Goal: Task Accomplishment & Management: Manage account settings

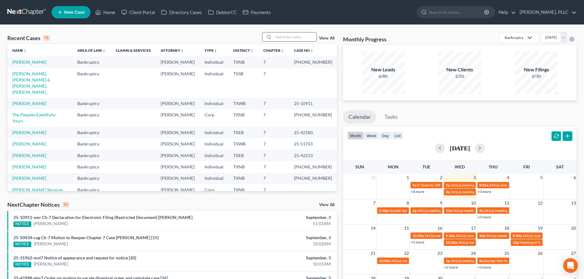
click at [287, 37] on input "search" at bounding box center [294, 36] width 43 height 9
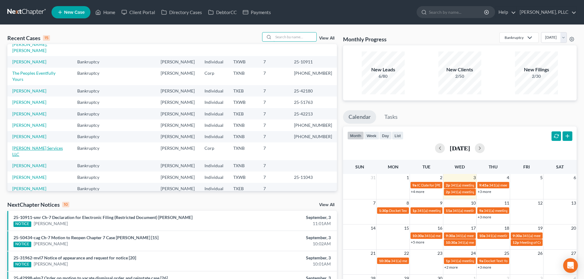
scroll to position [42, 0]
click at [40, 215] on link "[PERSON_NAME]" at bounding box center [29, 217] width 34 height 5
select select "6"
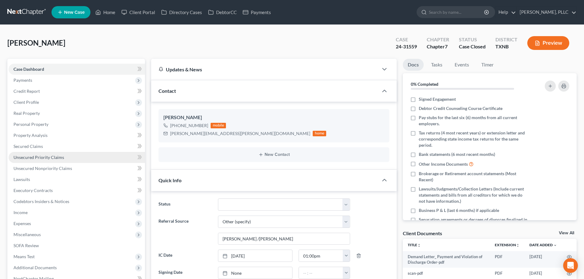
scroll to position [85, 0]
drag, startPoint x: 212, startPoint y: 135, endPoint x: 169, endPoint y: 136, distance: 43.2
click at [169, 136] on div "[PERSON_NAME][EMAIL_ADDRESS][PERSON_NAME][DOMAIN_NAME] home" at bounding box center [244, 134] width 163 height 8
copy div "[PERSON_NAME][EMAIL_ADDRESS][PERSON_NAME][DOMAIN_NAME]"
click at [449, 12] on input "search" at bounding box center [457, 11] width 56 height 11
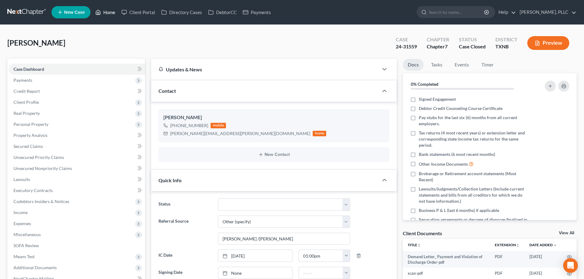
click at [112, 13] on link "Home" at bounding box center [105, 12] width 26 height 11
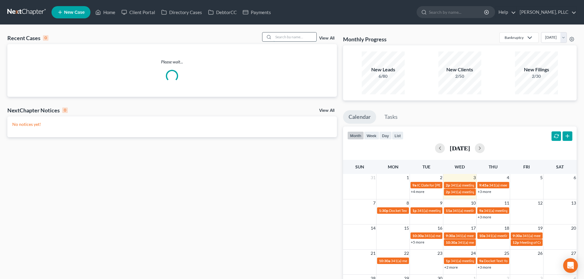
click at [292, 39] on input "search" at bounding box center [294, 36] width 43 height 9
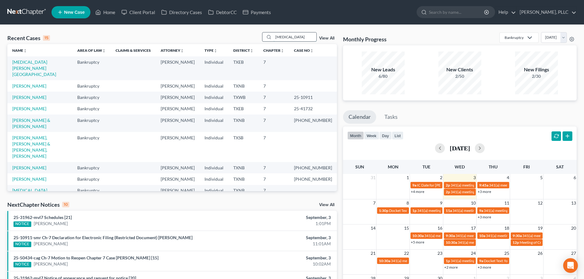
type input "[MEDICAL_DATA]"
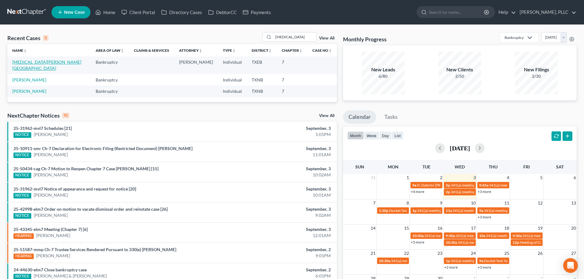
click at [29, 63] on link "[MEDICAL_DATA][PERSON_NAME][GEOGRAPHIC_DATA]" at bounding box center [46, 64] width 69 height 11
select select "4"
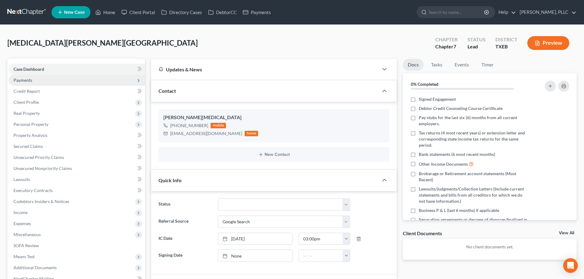
click at [32, 79] on span "Payments" at bounding box center [22, 80] width 19 height 5
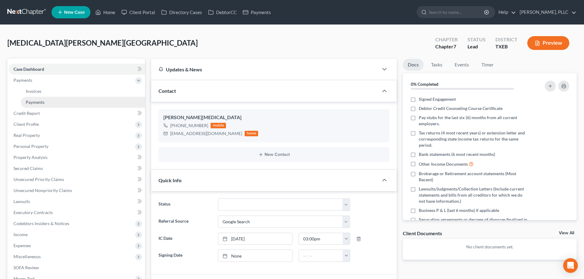
click at [40, 104] on span "Payments" at bounding box center [35, 102] width 19 height 5
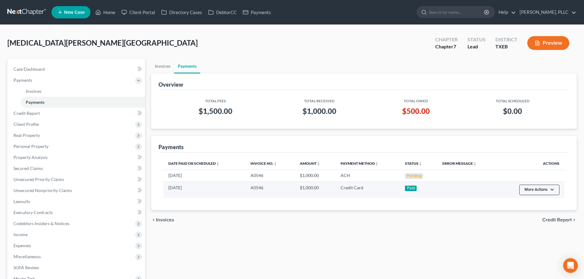
click at [551, 190] on button "More Actions" at bounding box center [539, 190] width 40 height 10
click at [536, 203] on link "Refund" at bounding box center [536, 203] width 34 height 10
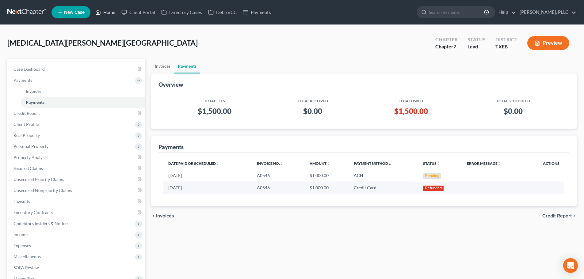
click at [107, 14] on link "Home" at bounding box center [105, 12] width 26 height 11
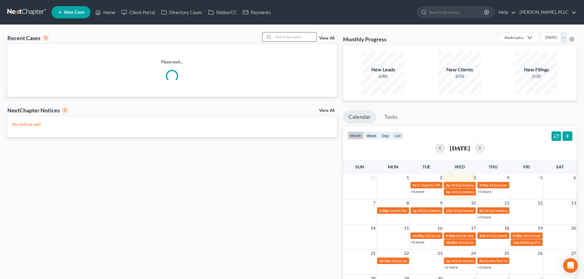
click at [286, 39] on input "search" at bounding box center [294, 36] width 43 height 9
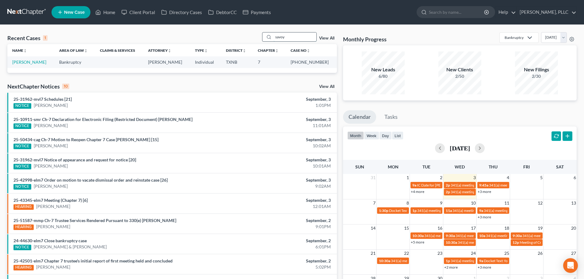
click at [294, 39] on input "savoy" at bounding box center [294, 36] width 43 height 9
type input "s"
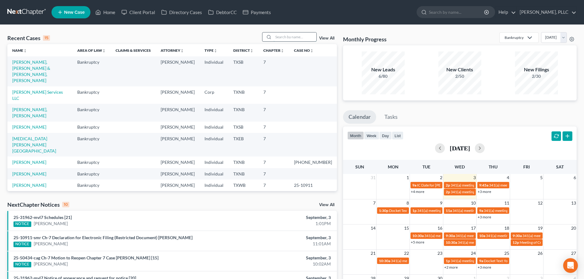
click at [291, 37] on input "search" at bounding box center [294, 36] width 43 height 9
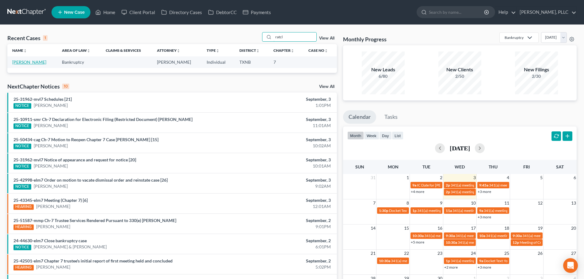
type input "ratcl"
click at [36, 63] on link "[PERSON_NAME]" at bounding box center [29, 61] width 34 height 5
select select "4"
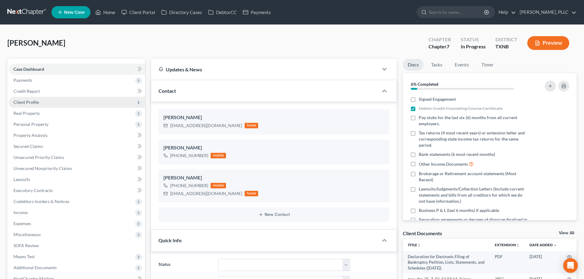
scroll to position [793, 0]
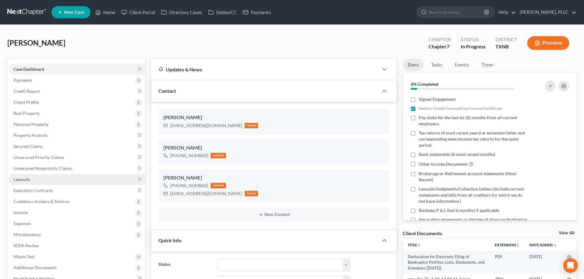
click at [44, 180] on link "Lawsuits" at bounding box center [77, 179] width 136 height 11
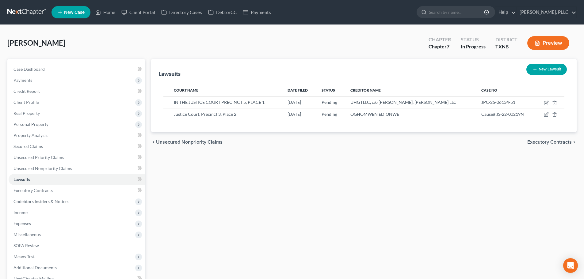
click at [199, 208] on div "Lawsuits New Lawsuit Court Name Date Filed Status Creditor Name Case No IN THE …" at bounding box center [364, 192] width 432 height 266
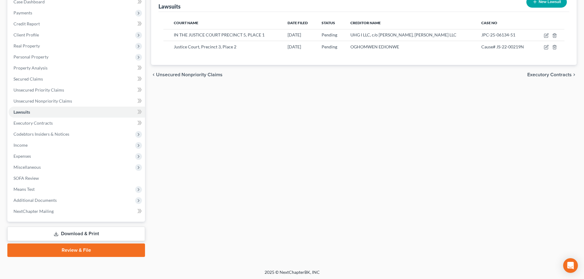
scroll to position [69, 0]
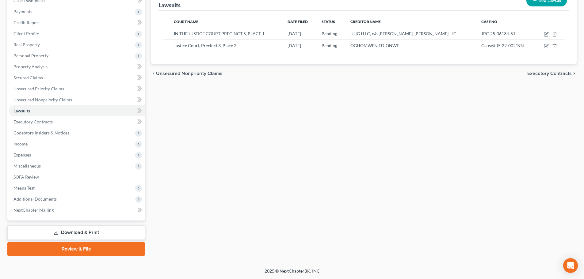
click at [223, 140] on div "Lawsuits New Lawsuit Court Name Date Filed Status Creditor Name Case No IN THE …" at bounding box center [364, 123] width 432 height 266
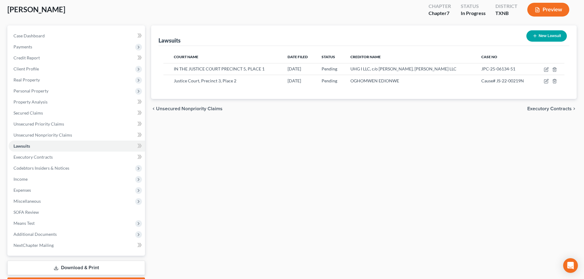
scroll to position [0, 0]
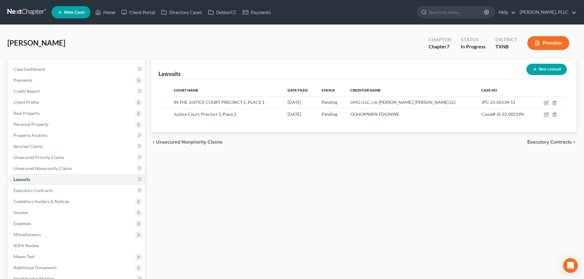
click at [214, 236] on div "Lawsuits New Lawsuit Court Name Date Filed Status Creditor Name Case No IN THE …" at bounding box center [364, 192] width 432 height 266
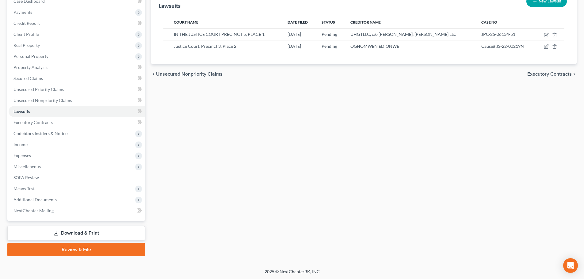
scroll to position [69, 0]
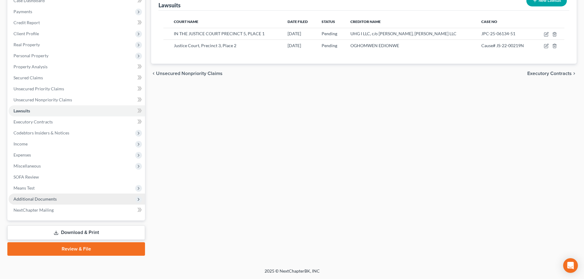
click at [47, 200] on span "Additional Documents" at bounding box center [34, 198] width 43 height 5
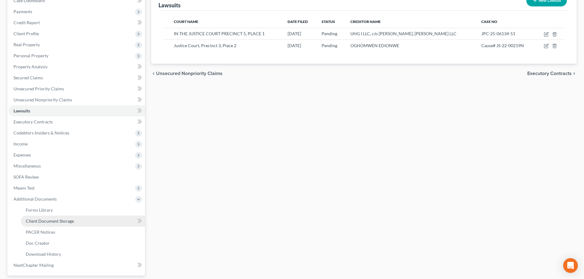
click at [57, 222] on span "Client Document Storage" at bounding box center [50, 221] width 48 height 5
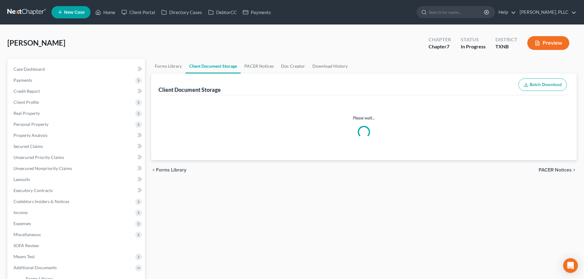
select select "6"
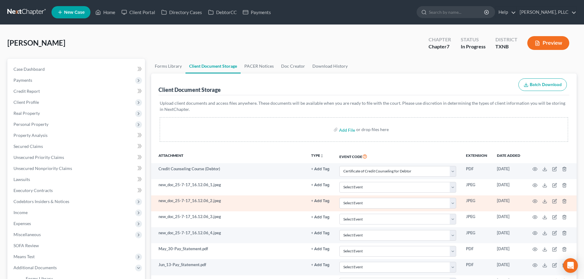
select select "6"
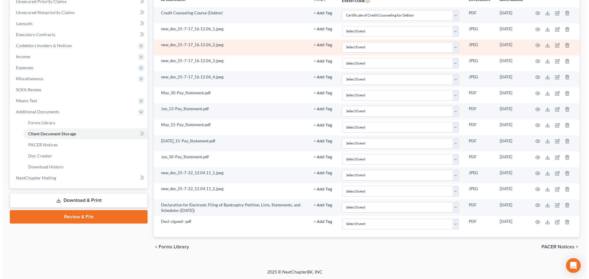
scroll to position [157, 0]
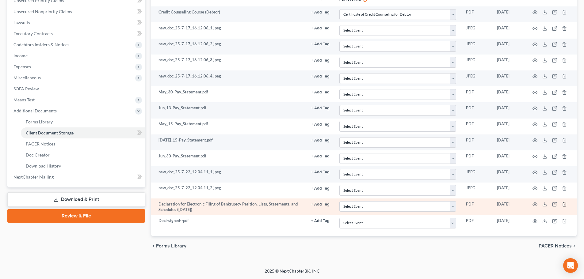
click at [565, 204] on line "button" at bounding box center [565, 204] width 0 height 1
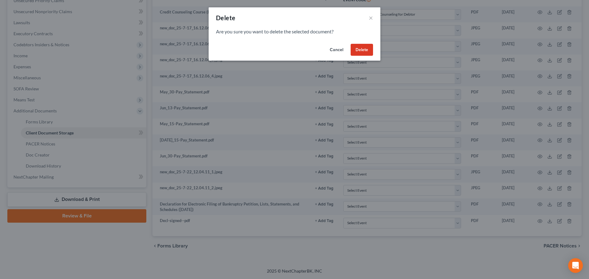
click at [358, 51] on button "Delete" at bounding box center [361, 50] width 22 height 12
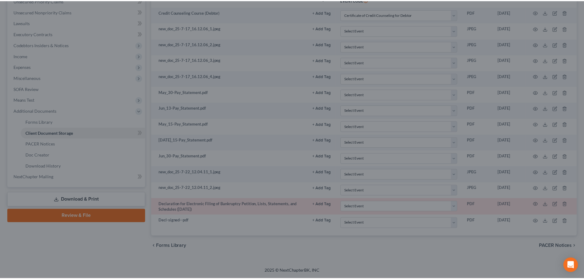
scroll to position [140, 0]
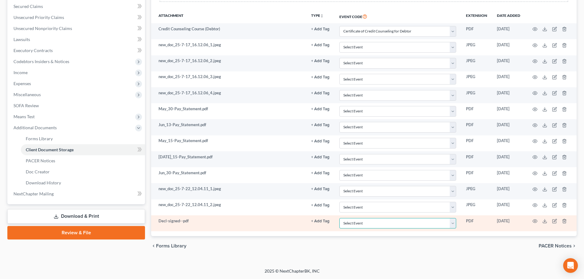
click at [415, 224] on select "Select Event 20 Largest unsecured creditors Amended petition Attachment to Volu…" at bounding box center [397, 223] width 117 height 11
select select "19"
click at [339, 218] on select "Select Event 20 Largest unsecured creditors Amended petition Attachment to Volu…" at bounding box center [397, 223] width 117 height 11
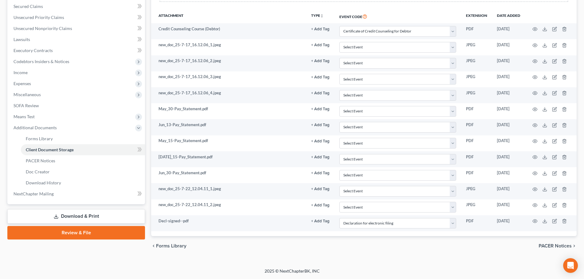
click at [285, 245] on div "chevron_left Forms Library PACER Notices chevron_right" at bounding box center [363, 246] width 425 height 20
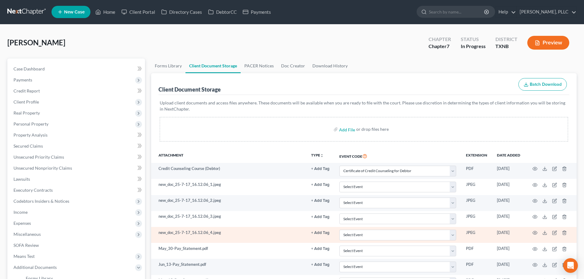
scroll to position [0, 0]
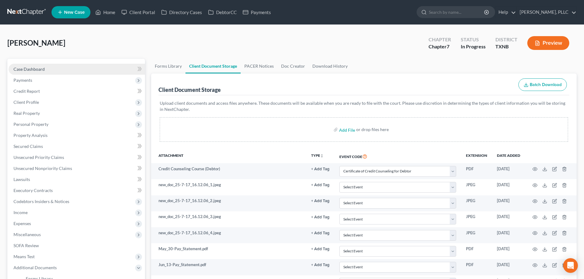
click at [40, 71] on span "Case Dashboard" at bounding box center [28, 69] width 31 height 5
select select "4"
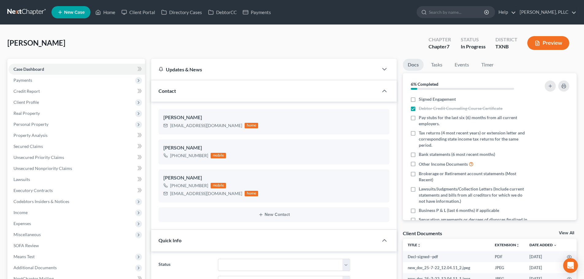
scroll to position [793, 0]
click at [271, 43] on div "[PERSON_NAME] Upgraded Chapter Chapter 7 Status In [GEOGRAPHIC_DATA] [GEOGRAPHI…" at bounding box center [291, 45] width 569 height 27
click at [182, 44] on div "[PERSON_NAME] Upgraded Chapter Chapter 7 Status In [GEOGRAPHIC_DATA] [GEOGRAPHI…" at bounding box center [291, 45] width 569 height 27
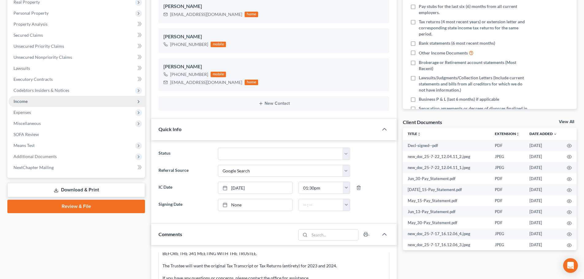
scroll to position [123, 0]
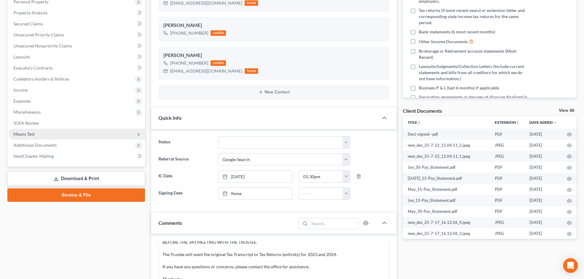
click at [36, 135] on span "Means Test" at bounding box center [77, 134] width 136 height 11
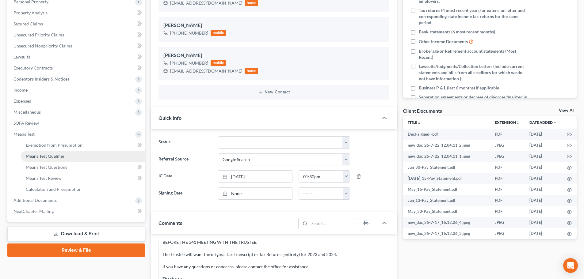
click at [43, 156] on span "Means Test Qualifier" at bounding box center [45, 156] width 39 height 5
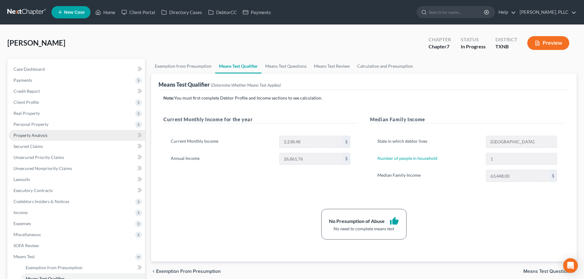
click at [35, 134] on span "Property Analysis" at bounding box center [30, 135] width 34 height 5
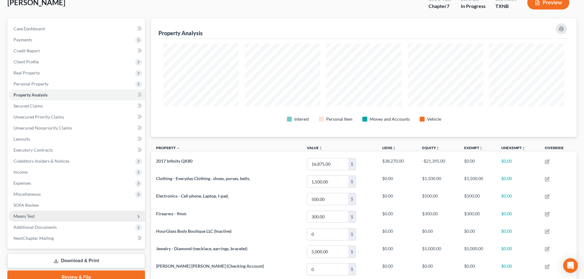
scroll to position [117, 0]
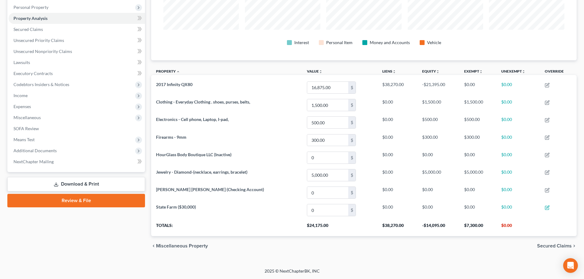
click at [93, 185] on link "Download & Print" at bounding box center [76, 184] width 138 height 14
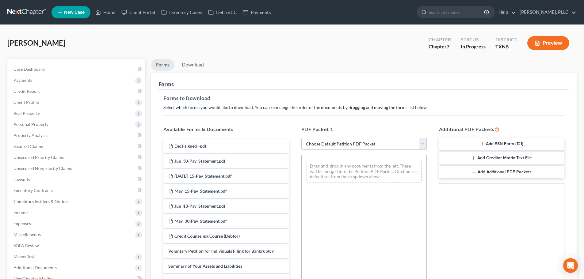
click at [500, 145] on button "Add SSN Form (121)" at bounding box center [501, 144] width 125 height 13
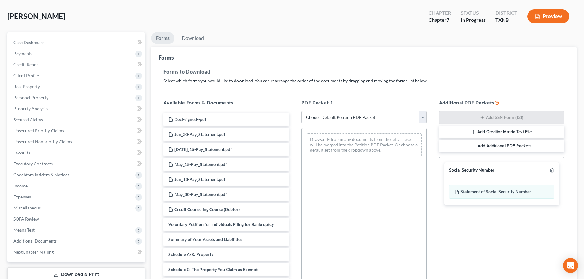
scroll to position [99, 0]
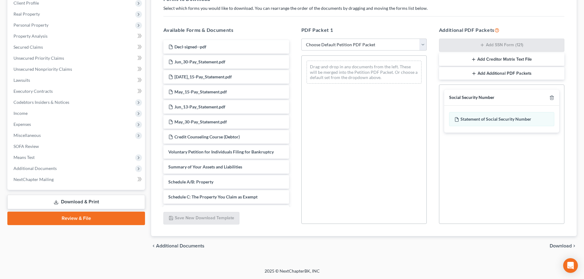
click at [555, 246] on span "Download" at bounding box center [561, 246] width 22 height 5
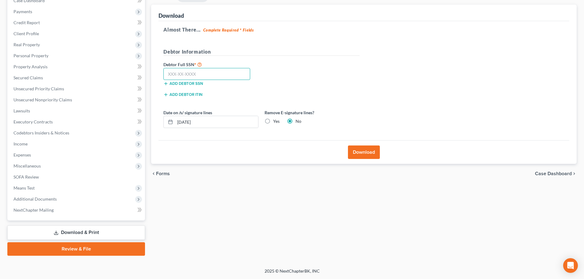
click at [238, 78] on input "text" at bounding box center [206, 74] width 87 height 12
type input "462-25-6294"
click at [356, 153] on button "Download" at bounding box center [364, 152] width 32 height 13
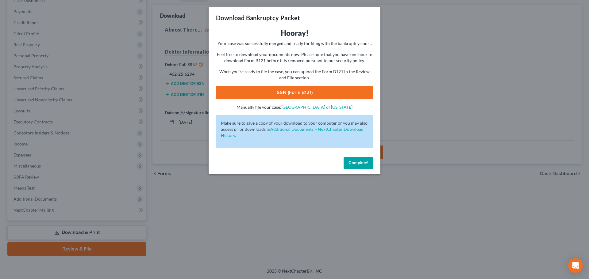
click at [291, 95] on link "SSN (Form B121)" at bounding box center [294, 92] width 157 height 13
click at [355, 163] on span "Complete!" at bounding box center [358, 162] width 20 height 5
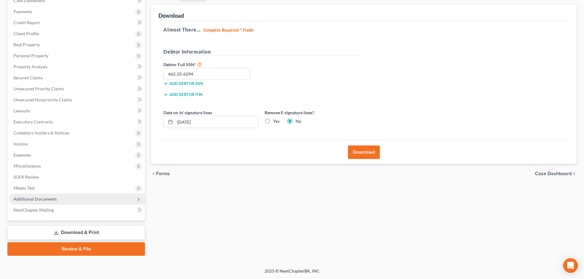
click at [37, 200] on span "Additional Documents" at bounding box center [34, 198] width 43 height 5
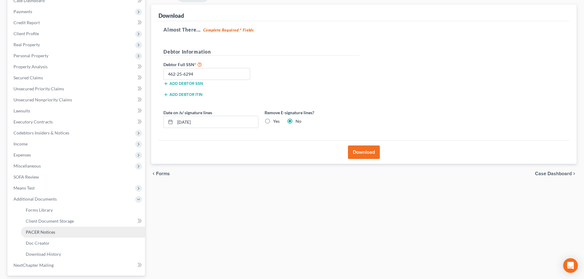
click at [40, 231] on span "PACER Notices" at bounding box center [40, 232] width 29 height 5
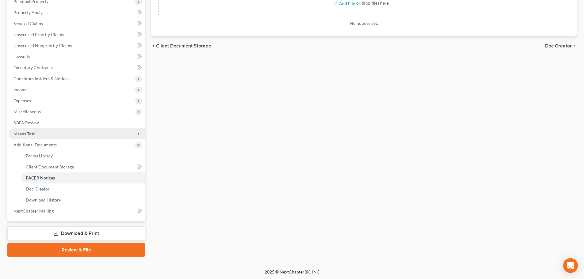
scroll to position [124, 0]
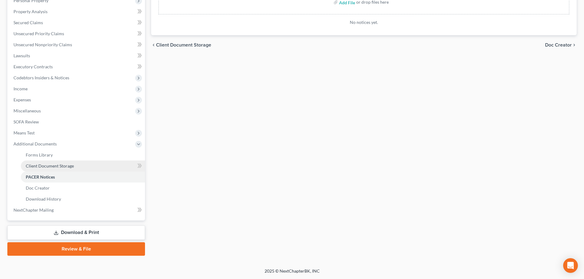
click at [48, 165] on span "Client Document Storage" at bounding box center [50, 165] width 48 height 5
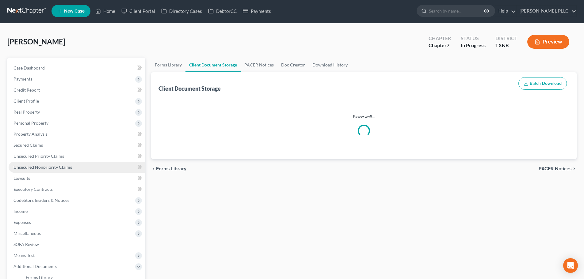
select select "6"
select select "19"
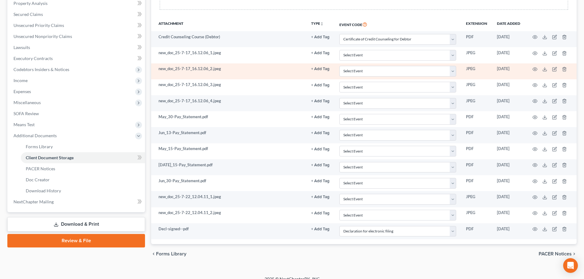
scroll to position [140, 0]
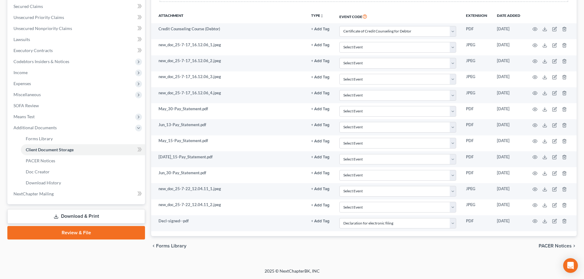
click at [91, 234] on link "Review & File" at bounding box center [76, 232] width 138 height 13
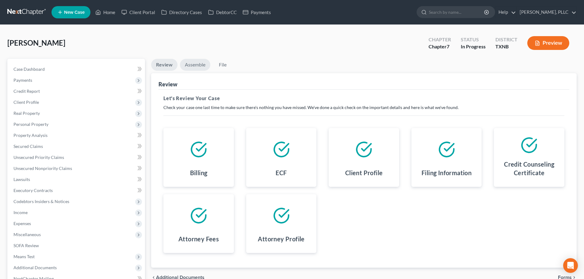
click at [192, 63] on link "Assemble" at bounding box center [195, 65] width 30 height 12
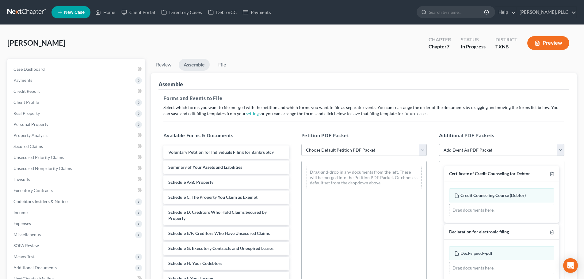
click at [311, 152] on select "Choose Default Petition PDF Packet Complete Bankruptcy Petition (all forms and …" at bounding box center [363, 150] width 125 height 12
select select "0"
click at [301, 144] on select "Choose Default Petition PDF Packet Complete Bankruptcy Petition (all forms and …" at bounding box center [363, 150] width 125 height 12
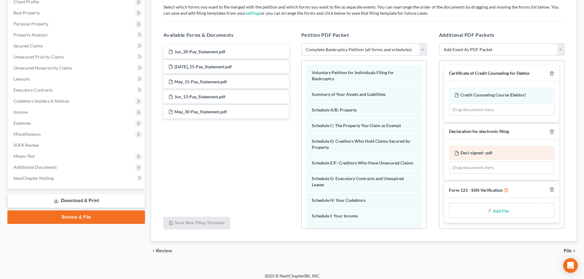
scroll to position [105, 0]
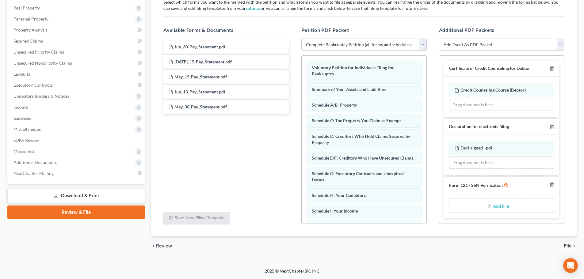
click at [497, 205] on input "file" at bounding box center [500, 205] width 15 height 11
type input "C:\fakepath\SSN Ver.pdf"
click at [566, 245] on span "File" at bounding box center [568, 246] width 8 height 5
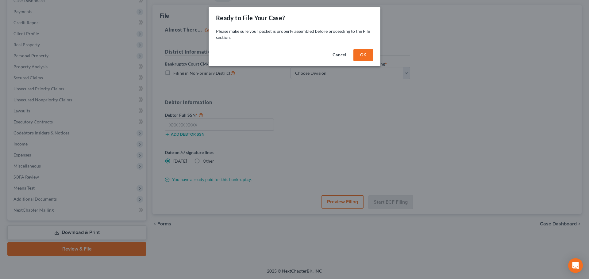
click at [360, 59] on button "OK" at bounding box center [363, 55] width 20 height 12
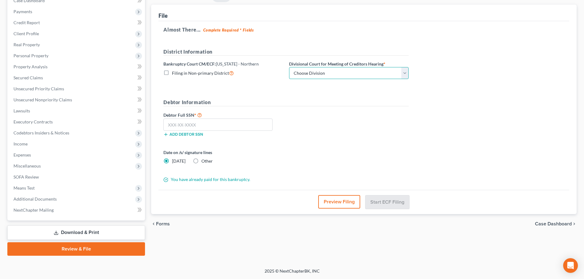
click at [347, 74] on select "Choose Division [PERSON_NAME] [GEOGRAPHIC_DATA] [GEOGRAPHIC_DATA] [GEOGRAPHIC_D…" at bounding box center [349, 73] width 120 height 12
select select "2"
click at [289, 67] on select "Choose Division [PERSON_NAME] [GEOGRAPHIC_DATA] [GEOGRAPHIC_DATA] [GEOGRAPHIC_D…" at bounding box center [349, 73] width 120 height 12
click at [253, 124] on input "text" at bounding box center [217, 125] width 109 height 12
type input "462-25-6294"
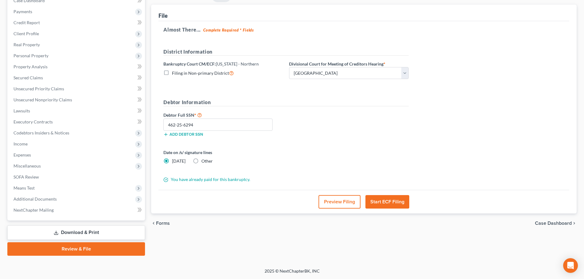
click at [399, 199] on button "Start ECF Filing" at bounding box center [387, 201] width 44 height 13
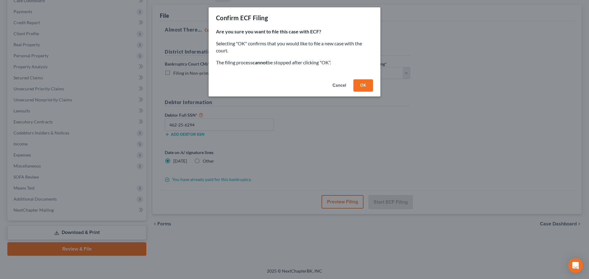
click at [360, 87] on button "OK" at bounding box center [363, 85] width 20 height 12
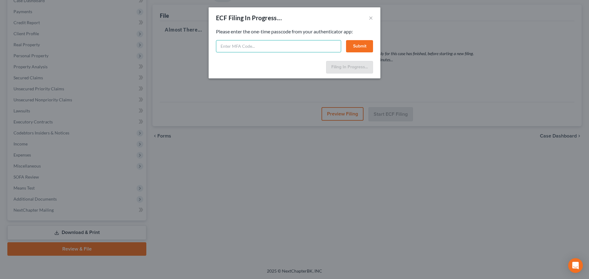
click at [270, 47] on input "text" at bounding box center [278, 46] width 125 height 12
paste input "173004"
type input "173004"
click at [362, 46] on button "Submit" at bounding box center [359, 46] width 27 height 12
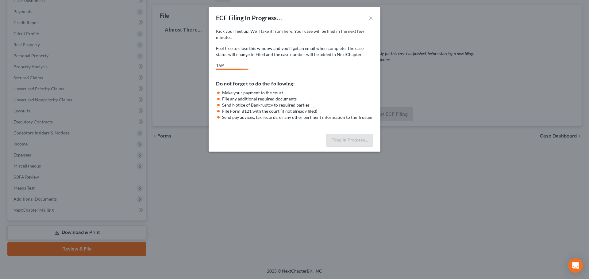
select select "2"
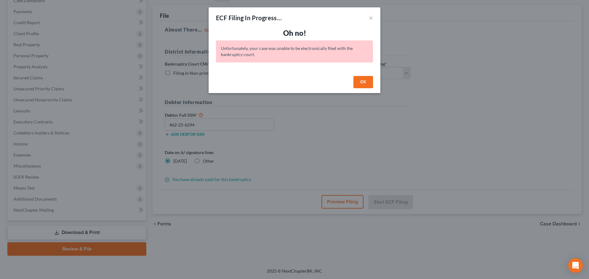
click at [364, 81] on button "OK" at bounding box center [363, 82] width 20 height 12
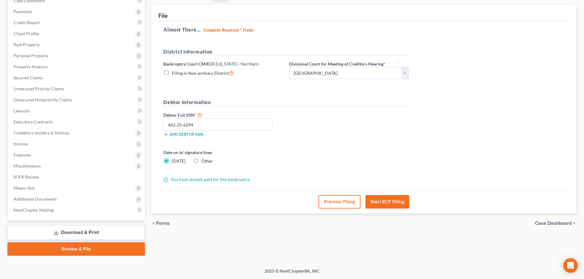
click at [389, 204] on button "Start ECF Filing" at bounding box center [387, 201] width 44 height 13
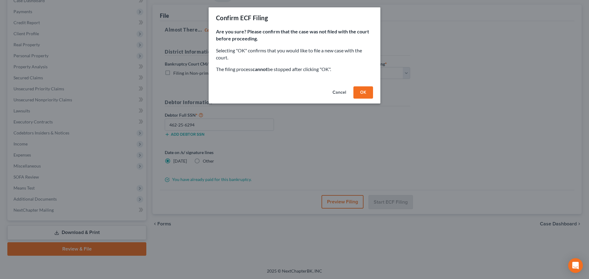
click at [361, 93] on button "OK" at bounding box center [363, 92] width 20 height 12
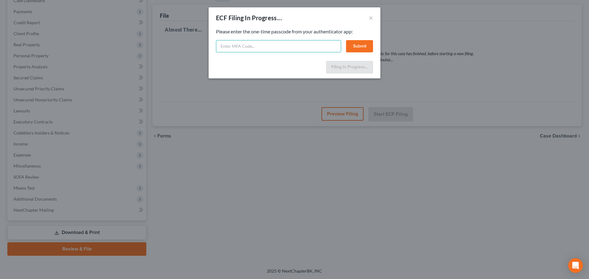
click at [233, 48] on input "text" at bounding box center [278, 46] width 125 height 12
paste input "410784"
type input "410784"
click at [353, 47] on button "Submit" at bounding box center [359, 46] width 27 height 12
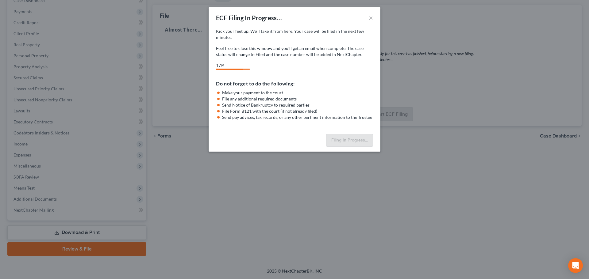
select select "2"
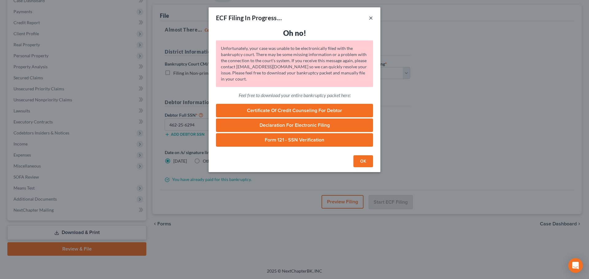
drag, startPoint x: 369, startPoint y: 19, endPoint x: 425, endPoint y: 111, distance: 108.1
click at [431, 113] on div "ECF Filing In Progress... × Oh no! Unfortunately, your case was unable to be el…" at bounding box center [294, 139] width 589 height 279
click at [371, 19] on button "×" at bounding box center [370, 17] width 4 height 7
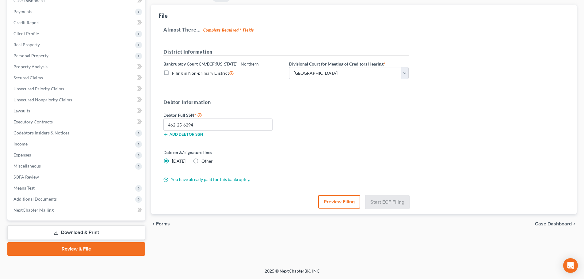
click at [266, 248] on div "Review Assemble File Review This court does not allow electronic filing for cas…" at bounding box center [364, 123] width 432 height 266
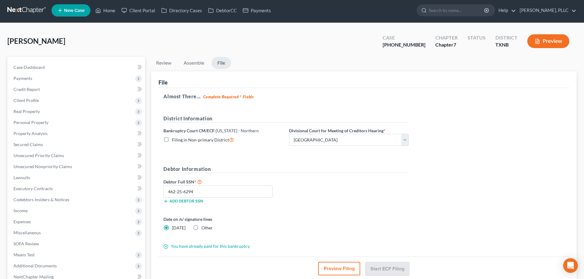
scroll to position [0, 0]
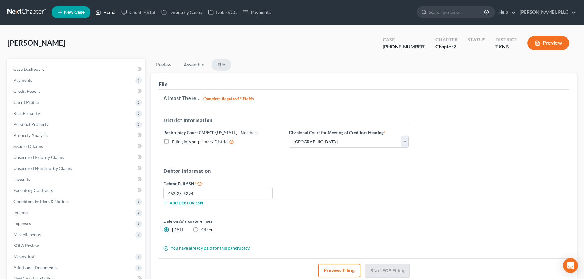
click at [110, 12] on link "Home" at bounding box center [105, 12] width 26 height 11
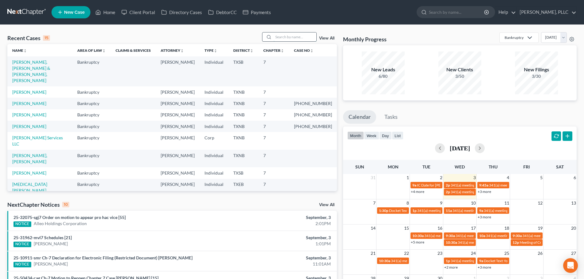
click at [298, 37] on input "search" at bounding box center [294, 36] width 43 height 9
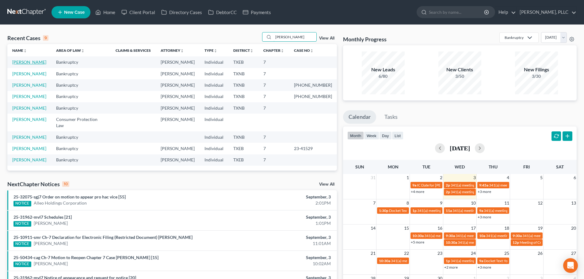
type input "[PERSON_NAME]"
click at [20, 64] on link "[PERSON_NAME]" at bounding box center [29, 61] width 34 height 5
select select "4"
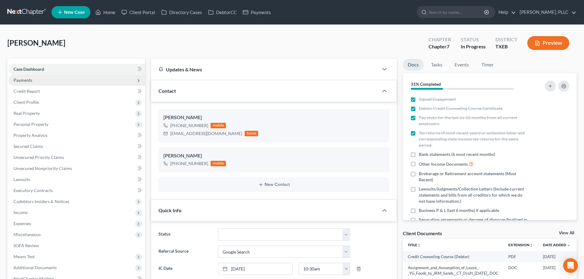
click at [32, 80] on span "Payments" at bounding box center [22, 80] width 19 height 5
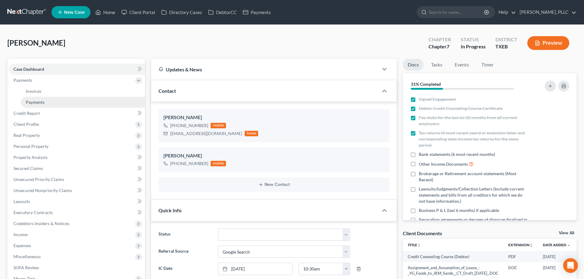
click at [39, 104] on span "Payments" at bounding box center [35, 102] width 19 height 5
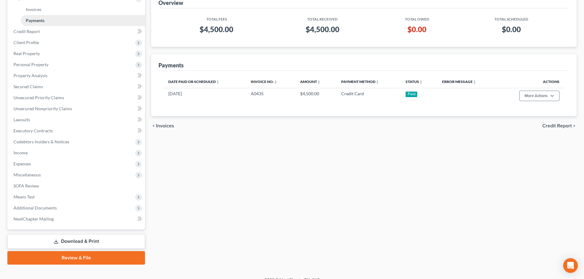
scroll to position [91, 0]
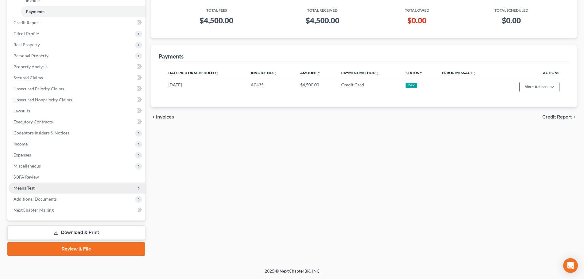
click at [41, 187] on span "Means Test" at bounding box center [77, 188] width 136 height 11
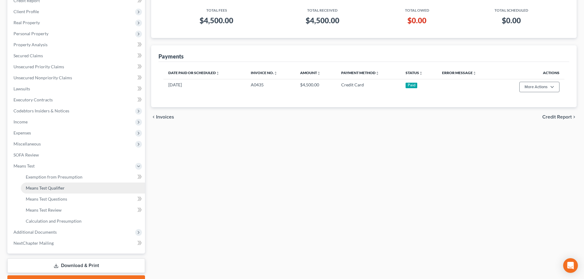
click at [45, 189] on span "Means Test Qualifier" at bounding box center [45, 187] width 39 height 5
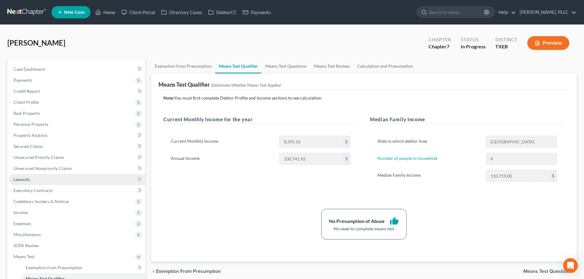
click at [41, 178] on link "Lawsuits" at bounding box center [77, 179] width 136 height 11
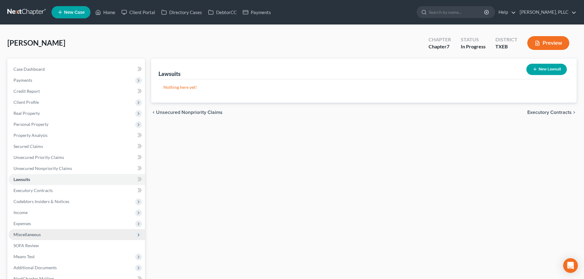
click at [42, 237] on span "Miscellaneous" at bounding box center [77, 234] width 136 height 11
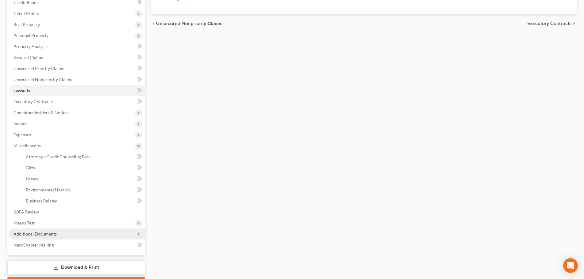
scroll to position [92, 0]
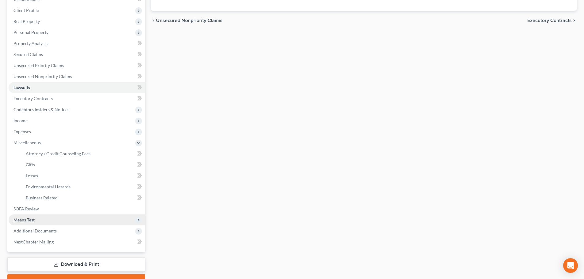
click at [32, 220] on span "Means Test" at bounding box center [23, 219] width 21 height 5
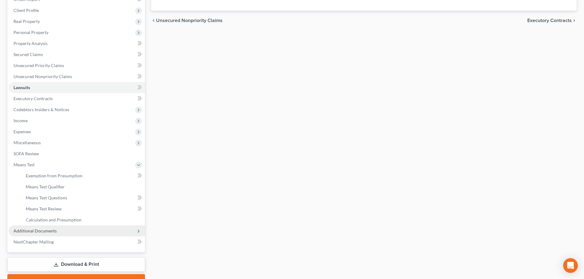
click at [37, 231] on span "Additional Documents" at bounding box center [34, 230] width 43 height 5
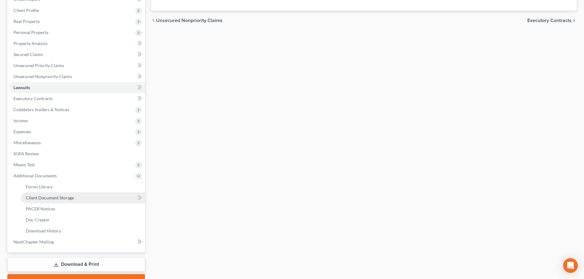
click at [41, 200] on span "Client Document Storage" at bounding box center [50, 197] width 48 height 5
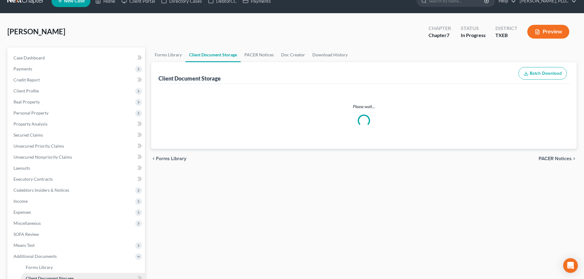
scroll to position [0, 0]
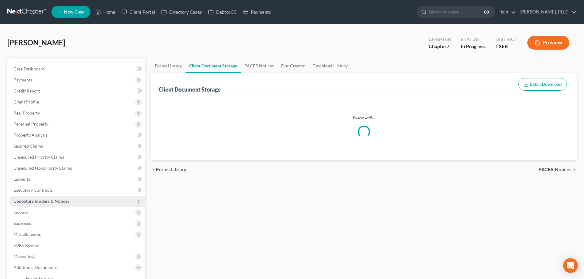
select select "10"
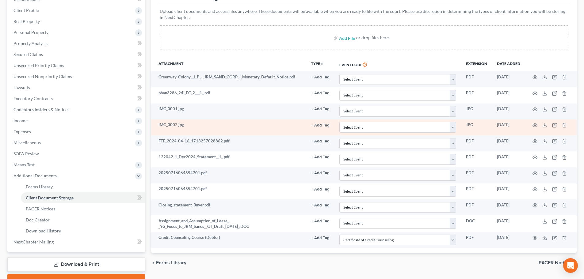
scroll to position [123, 0]
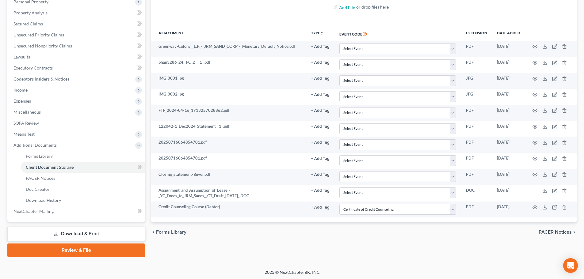
click at [97, 252] on link "Review & File" at bounding box center [76, 250] width 138 height 13
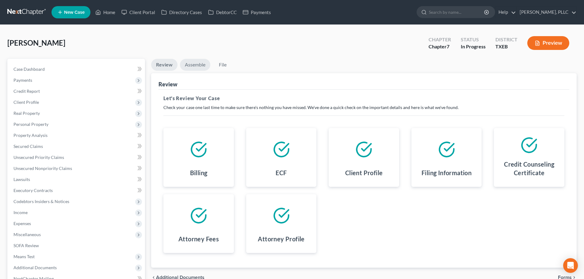
click at [196, 67] on link "Assemble" at bounding box center [195, 65] width 30 height 12
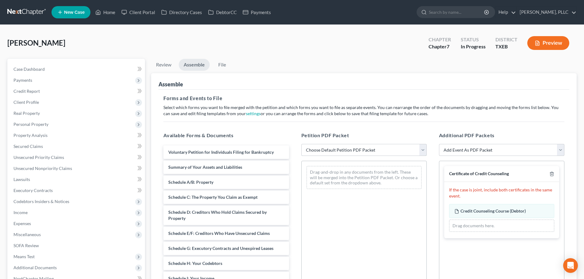
click at [322, 148] on select "Choose Default Petition PDF Packet Emergency Filing (Voluntary Petition and Cre…" at bounding box center [363, 150] width 125 height 12
select select "1"
click at [301, 144] on select "Choose Default Petition PDF Packet Emergency Filing (Voluntary Petition and Cre…" at bounding box center [363, 150] width 125 height 12
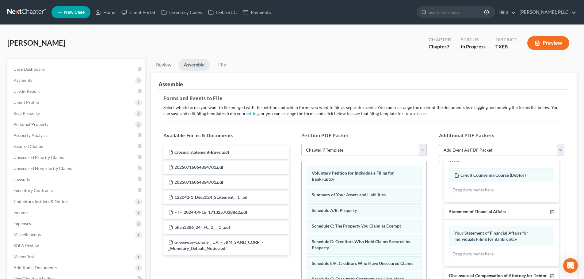
scroll to position [42, 0]
click at [488, 86] on div "Assemble" at bounding box center [363, 81] width 411 height 17
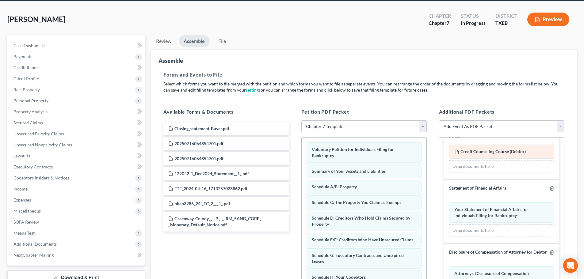
scroll to position [105, 0]
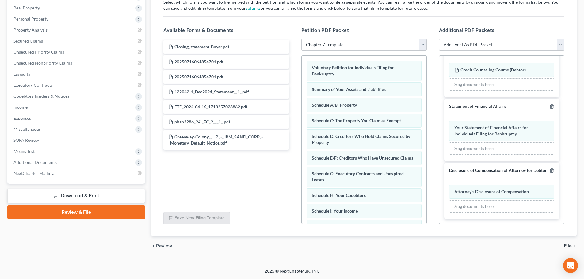
click at [568, 246] on span "File" at bounding box center [568, 246] width 8 height 5
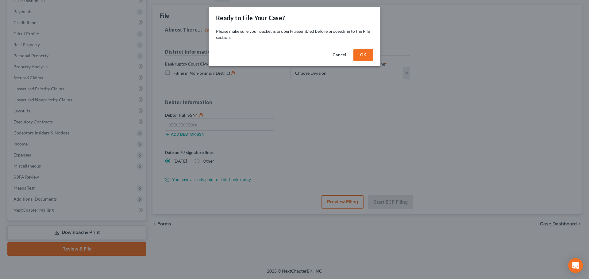
click at [369, 58] on button "OK" at bounding box center [363, 55] width 20 height 12
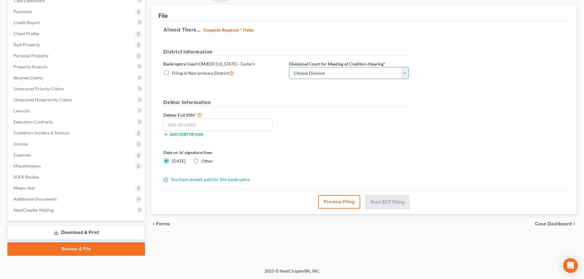
click at [350, 74] on select "Choose Division Beaumont Lufkin [PERSON_NAME] ([GEOGRAPHIC_DATA]) Texarkana [PE…" at bounding box center [349, 73] width 120 height 12
select select "3"
click at [289, 67] on select "Choose Division Beaumont Lufkin [PERSON_NAME] ([GEOGRAPHIC_DATA]) Texarkana [PE…" at bounding box center [349, 73] width 120 height 12
click at [248, 124] on input "text" at bounding box center [217, 125] width 109 height 12
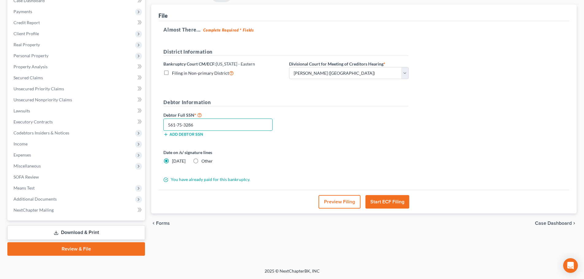
type input "561-75-3286"
click at [381, 203] on button "Start ECF Filing" at bounding box center [387, 201] width 44 height 13
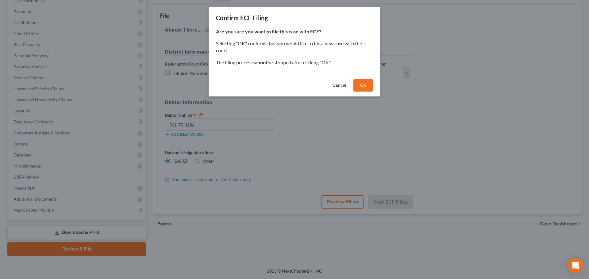
click at [366, 84] on button "OK" at bounding box center [363, 85] width 20 height 12
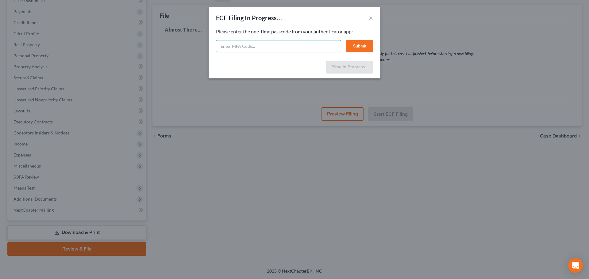
click at [246, 48] on input "text" at bounding box center [278, 46] width 125 height 12
paste input "816171"
type input "816171"
click at [355, 47] on button "Submit" at bounding box center [359, 46] width 27 height 12
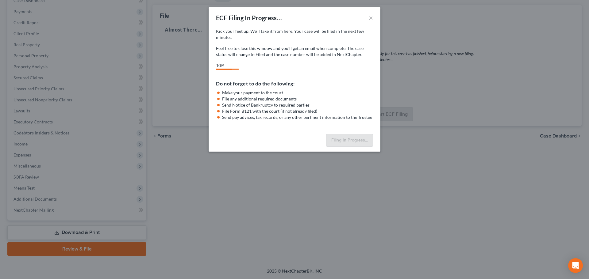
select select "3"
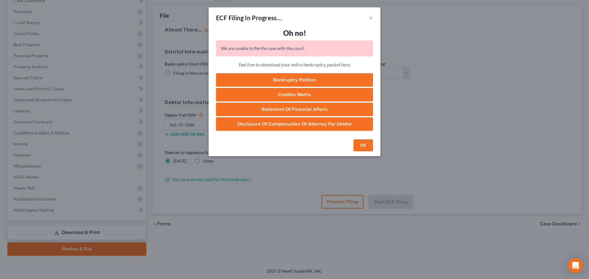
click at [363, 145] on button "OK" at bounding box center [363, 145] width 20 height 12
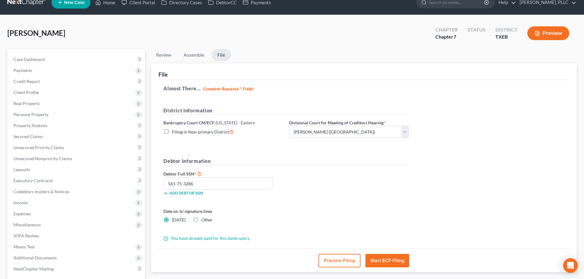
scroll to position [0, 0]
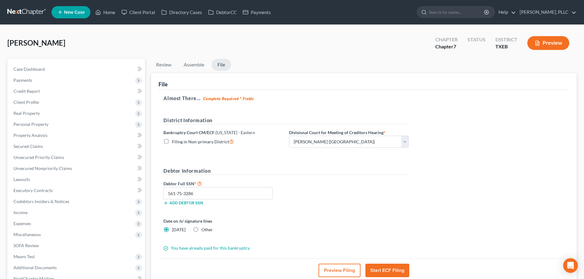
click at [387, 270] on button "Start ECF Filing" at bounding box center [387, 270] width 44 height 13
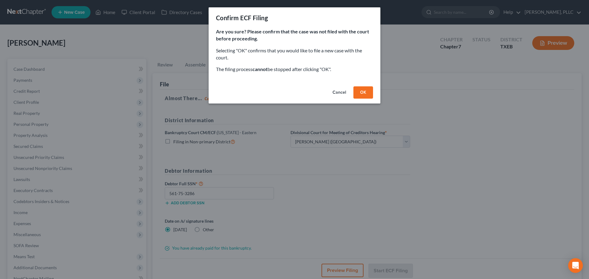
click at [359, 97] on button "OK" at bounding box center [363, 92] width 20 height 12
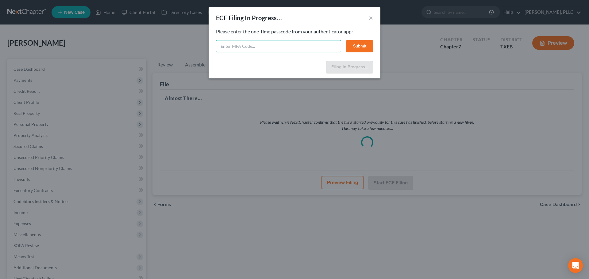
click at [228, 44] on input "text" at bounding box center [278, 46] width 125 height 12
paste input "447662"
type input "447662"
click at [356, 48] on button "Submit" at bounding box center [359, 46] width 27 height 12
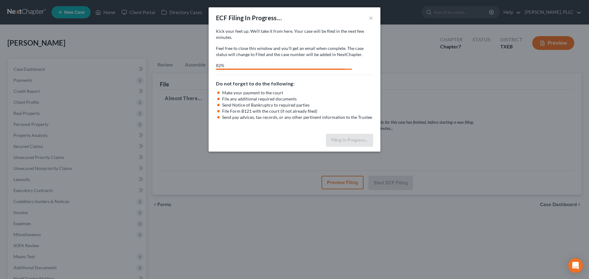
select select "3"
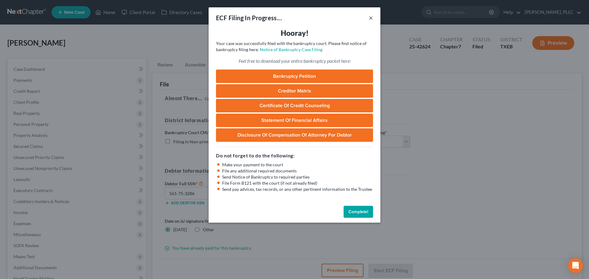
click at [369, 19] on button "×" at bounding box center [370, 17] width 4 height 7
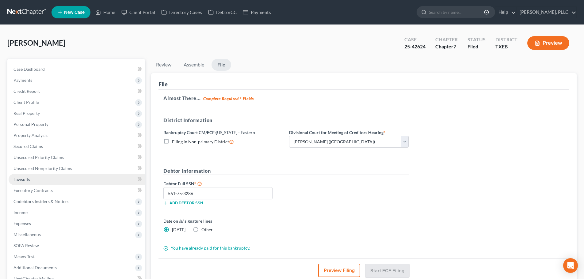
click at [37, 178] on link "Lawsuits" at bounding box center [77, 179] width 136 height 11
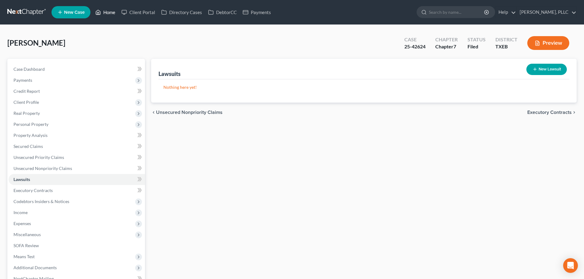
click at [109, 11] on link "Home" at bounding box center [105, 12] width 26 height 11
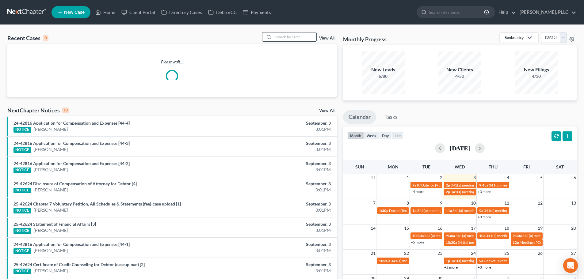
click at [298, 36] on input "search" at bounding box center [294, 36] width 43 height 9
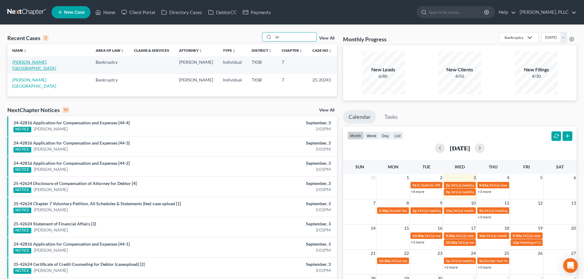
type input "isr"
click at [30, 61] on link "[PERSON_NAME], [GEOGRAPHIC_DATA]" at bounding box center [34, 64] width 44 height 11
select select "6"
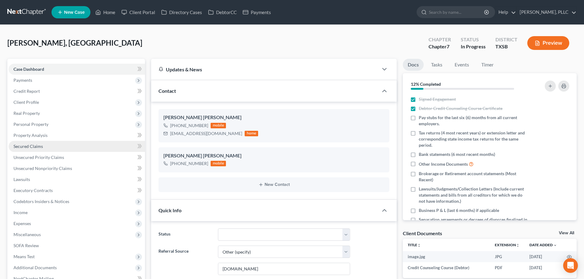
click at [44, 146] on link "Secured Claims" at bounding box center [77, 146] width 136 height 11
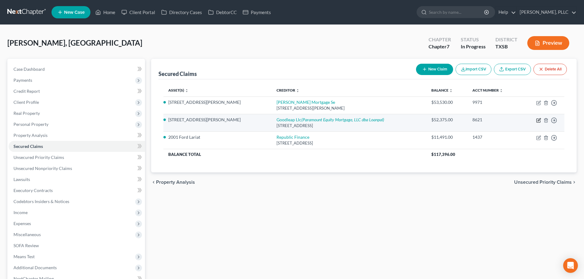
click at [539, 120] on icon "button" at bounding box center [538, 120] width 5 height 5
select select "4"
select select "0"
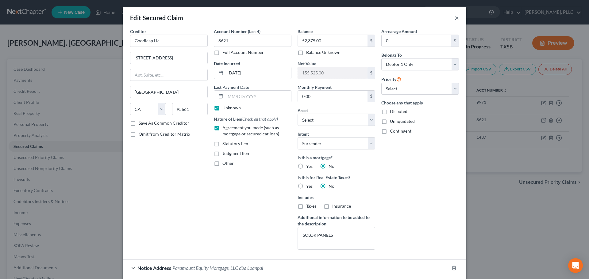
click at [454, 18] on button "×" at bounding box center [456, 17] width 4 height 7
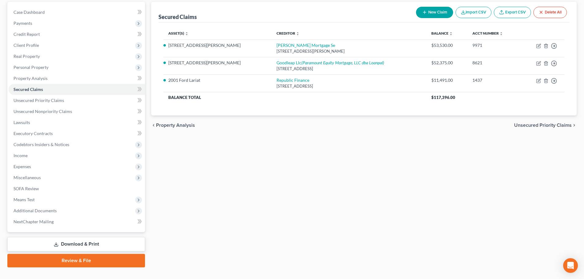
scroll to position [69, 0]
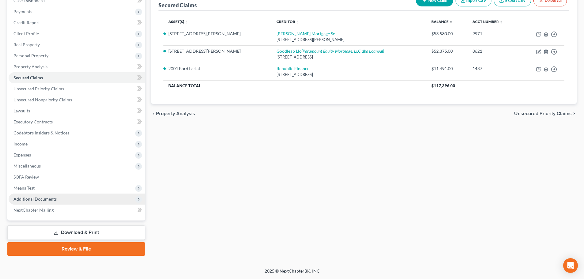
click at [37, 200] on span "Additional Documents" at bounding box center [34, 198] width 43 height 5
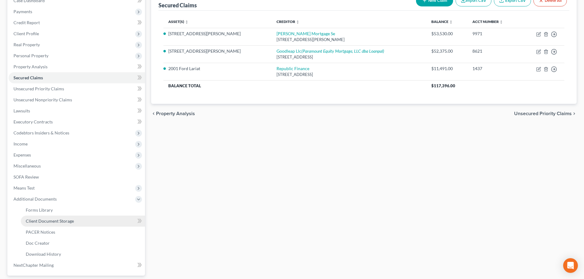
click at [46, 225] on link "Client Document Storage" at bounding box center [83, 221] width 124 height 11
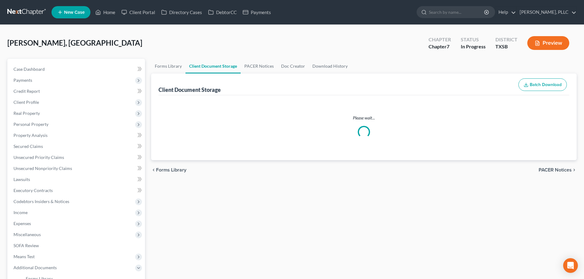
select select "8"
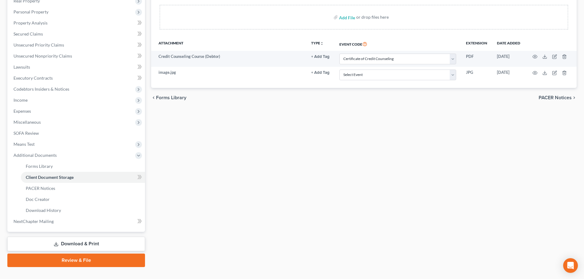
scroll to position [124, 0]
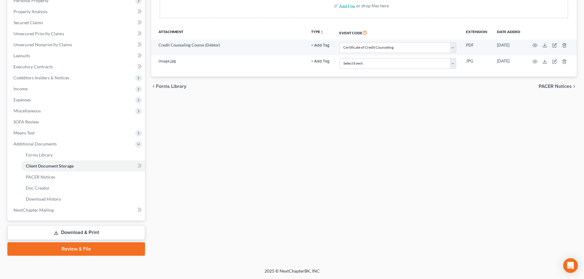
click at [102, 249] on link "Review & File" at bounding box center [76, 248] width 138 height 13
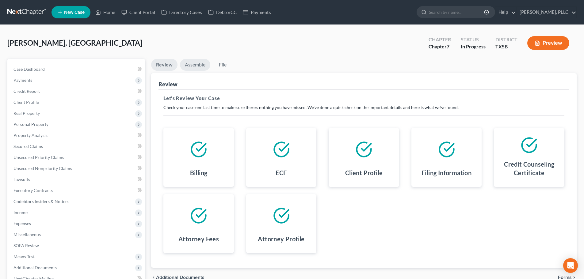
click at [197, 66] on link "Assemble" at bounding box center [195, 65] width 30 height 12
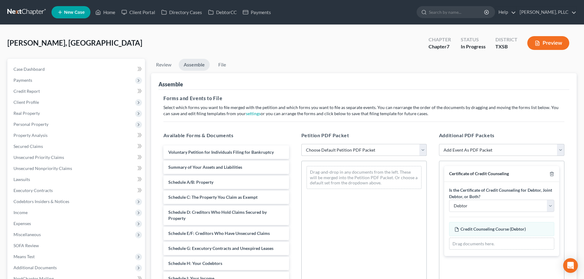
click at [330, 148] on select "Choose Default Petition PDF Packet Emergency Filing (Voluntary Petition and Cre…" at bounding box center [363, 150] width 125 height 12
select select "1"
click at [301, 144] on select "Choose Default Petition PDF Packet Emergency Filing (Voluntary Petition and Cre…" at bounding box center [363, 150] width 125 height 12
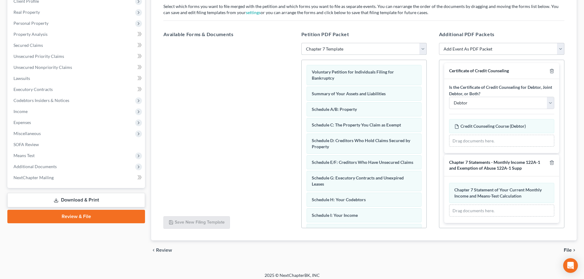
scroll to position [105, 0]
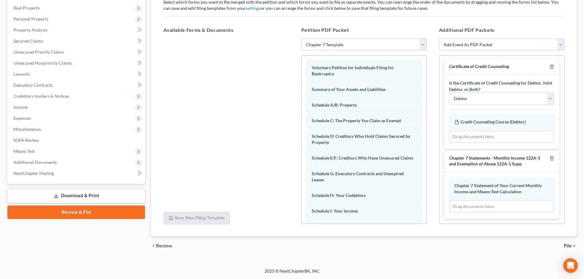
click at [567, 244] on span "File" at bounding box center [568, 246] width 8 height 5
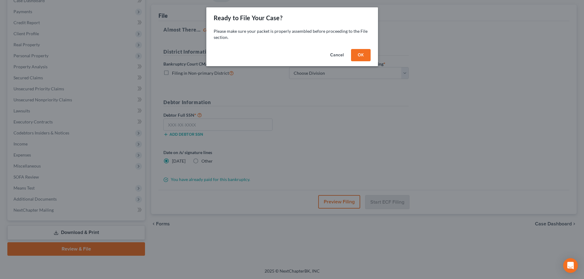
scroll to position [69, 0]
click at [363, 54] on button "OK" at bounding box center [363, 55] width 20 height 12
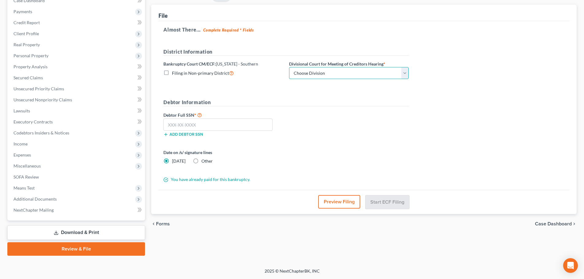
click at [357, 73] on select "Choose Division [GEOGRAPHIC_DATA] [GEOGRAPHIC_DATA] [GEOGRAPHIC_DATA] [GEOGRAPH…" at bounding box center [349, 73] width 120 height 12
select select "3"
click at [289, 67] on select "Choose Division [GEOGRAPHIC_DATA] [GEOGRAPHIC_DATA] [GEOGRAPHIC_DATA] [GEOGRAPH…" at bounding box center [349, 73] width 120 height 12
click at [241, 125] on input "text" at bounding box center [217, 125] width 109 height 12
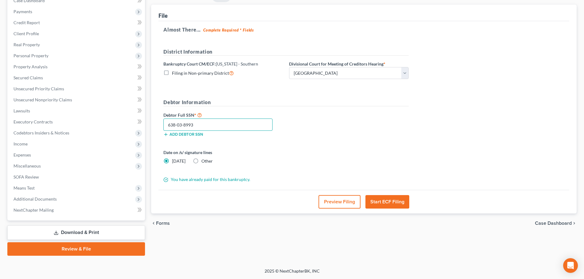
type input "638-03-8993"
click at [383, 205] on button "Start ECF Filing" at bounding box center [387, 201] width 44 height 13
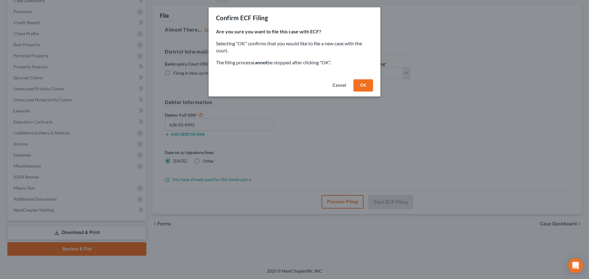
click at [360, 89] on button "OK" at bounding box center [363, 85] width 20 height 12
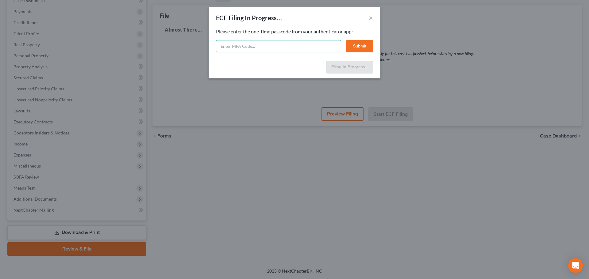
click at [233, 46] on input "text" at bounding box center [278, 46] width 125 height 12
paste input "587992"
type input "587992"
click at [356, 48] on button "Submit" at bounding box center [359, 46] width 27 height 12
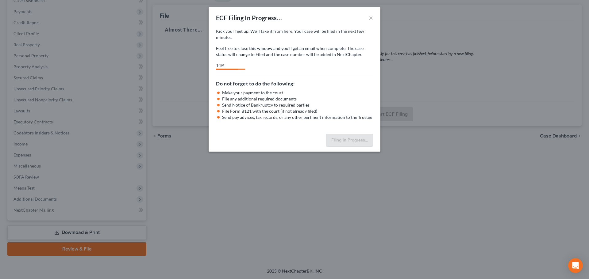
select select "3"
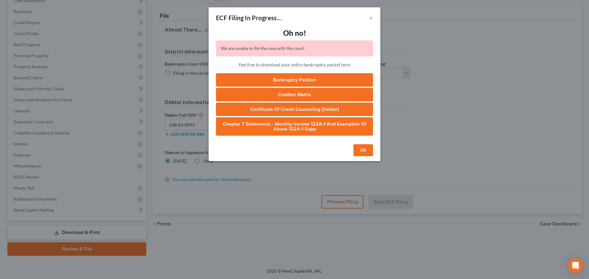
click at [366, 152] on button "OK" at bounding box center [363, 150] width 20 height 12
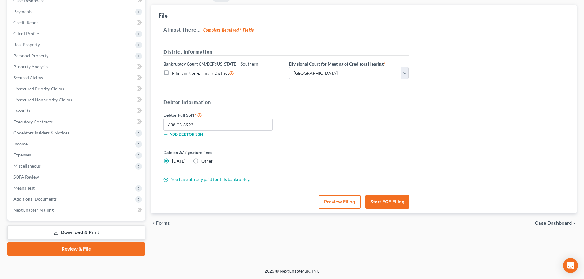
click at [397, 202] on button "Start ECF Filing" at bounding box center [387, 201] width 44 height 13
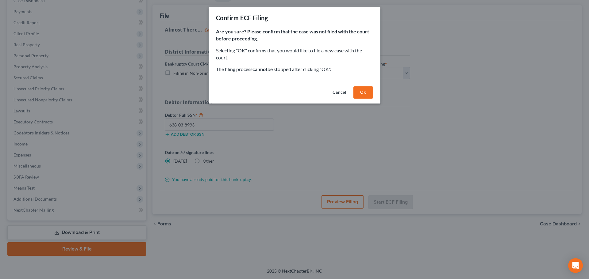
click at [363, 94] on button "OK" at bounding box center [363, 92] width 20 height 12
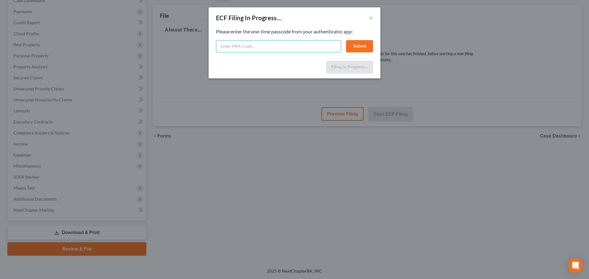
click at [228, 47] on input "text" at bounding box center [278, 46] width 125 height 12
paste input "671862"
type input "671862"
click at [364, 47] on button "Submit" at bounding box center [359, 46] width 27 height 12
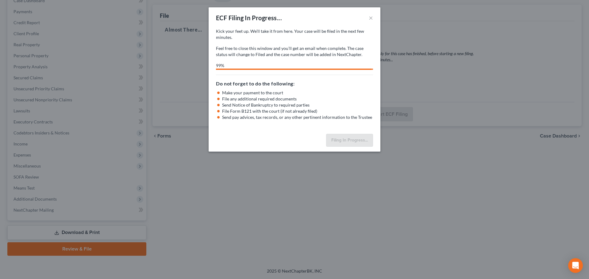
select select "3"
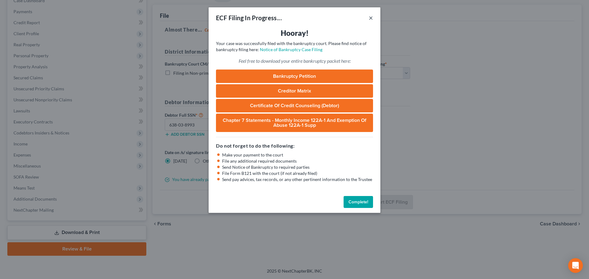
click at [370, 19] on button "×" at bounding box center [370, 17] width 4 height 7
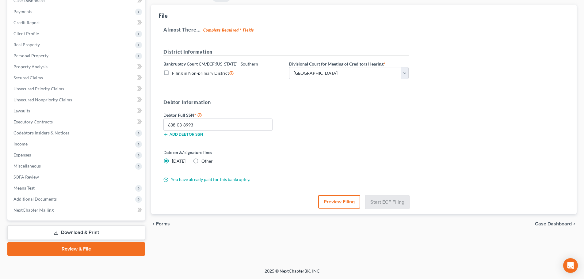
click at [354, 121] on div "Debtor Full SSN * 638-03-8993 Add debtor SSN" at bounding box center [285, 126] width 251 height 31
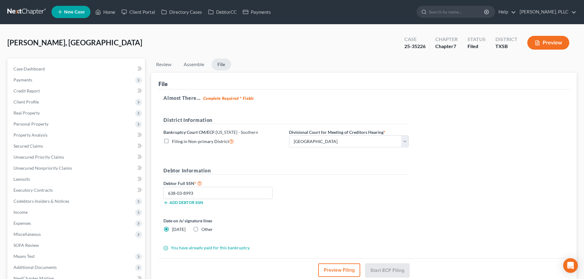
scroll to position [0, 0]
click at [281, 37] on div "[PERSON_NAME], [GEOGRAPHIC_DATA] Upgraded Case 25-35226 Chapter Chapter 7 Statu…" at bounding box center [291, 45] width 569 height 27
click at [306, 51] on div "[PERSON_NAME], [GEOGRAPHIC_DATA] Upgraded Case 25-35226 Chapter Chapter 7 Statu…" at bounding box center [291, 45] width 569 height 27
click at [109, 13] on link "Home" at bounding box center [105, 12] width 26 height 11
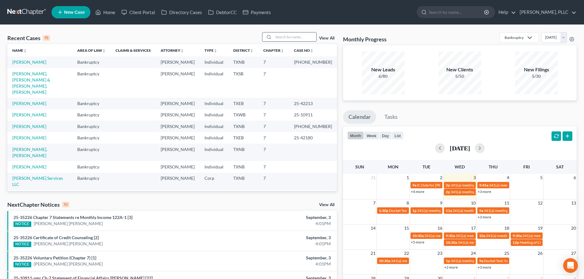
click at [294, 39] on input "search" at bounding box center [294, 36] width 43 height 9
click at [21, 101] on link "[PERSON_NAME]" at bounding box center [29, 103] width 34 height 5
select select "4"
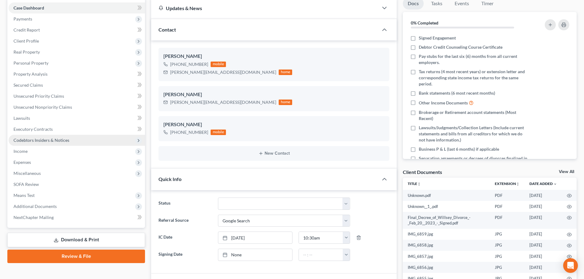
scroll to position [92, 0]
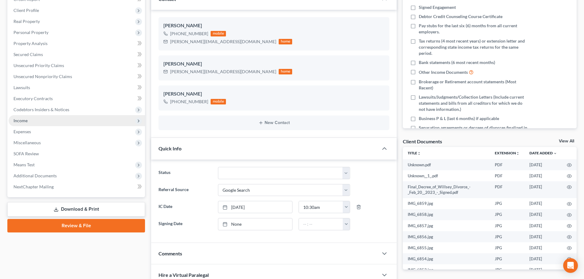
click at [44, 124] on span "Income" at bounding box center [77, 120] width 136 height 11
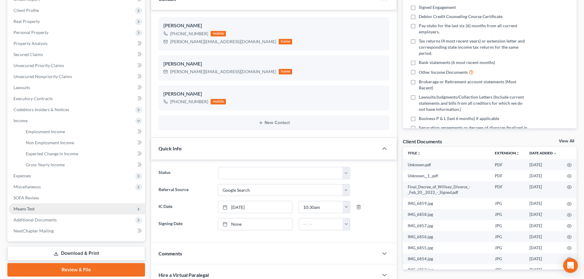
click at [38, 208] on span "Means Test" at bounding box center [77, 209] width 136 height 11
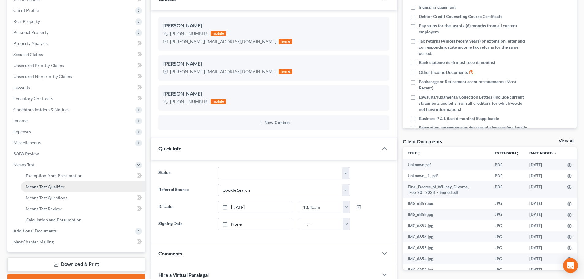
click at [58, 189] on span "Means Test Qualifier" at bounding box center [45, 186] width 39 height 5
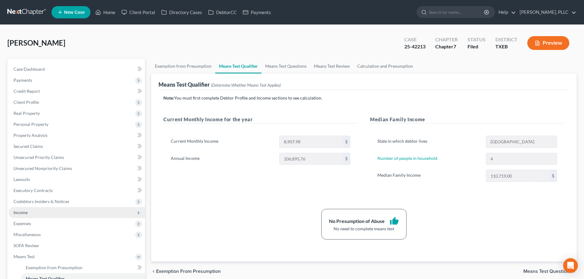
click at [34, 216] on span "Income" at bounding box center [77, 212] width 136 height 11
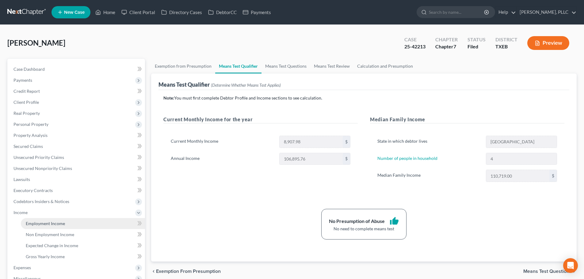
click at [40, 223] on span "Employment Income" at bounding box center [45, 223] width 39 height 5
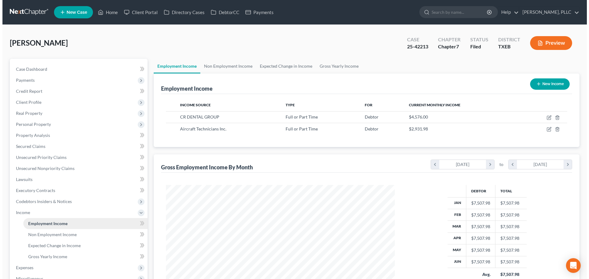
scroll to position [114, 241]
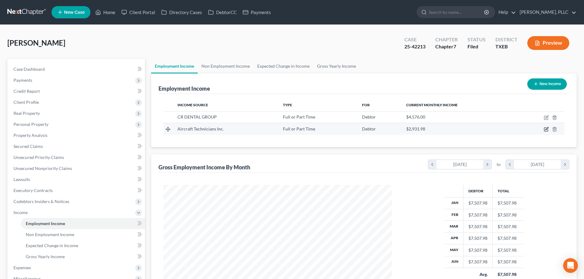
click at [544, 129] on icon "button" at bounding box center [546, 130] width 4 height 4
select select "0"
select select "9"
select select "2"
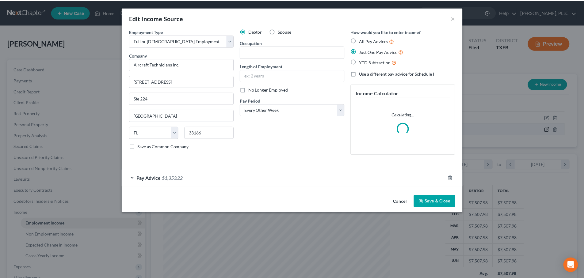
scroll to position [115, 243]
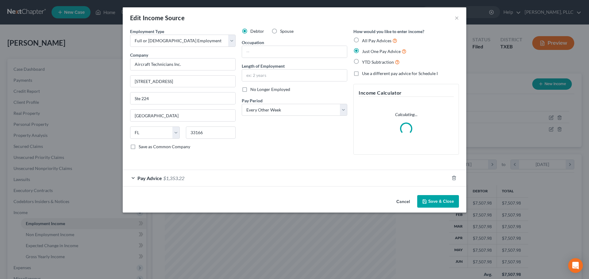
click at [280, 31] on label "Spouse" at bounding box center [286, 31] width 13 height 6
click at [282, 31] on input "Spouse" at bounding box center [284, 30] width 4 height 4
radio input "true"
click at [343, 110] on select "Select Monthly Twice Monthly Every Other Week Weekly" at bounding box center [294, 110] width 105 height 12
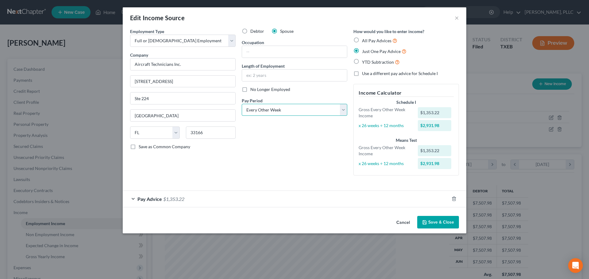
select select "3"
click at [242, 104] on select "Select Monthly Twice Monthly Every Other Week Weekly" at bounding box center [294, 110] width 105 height 12
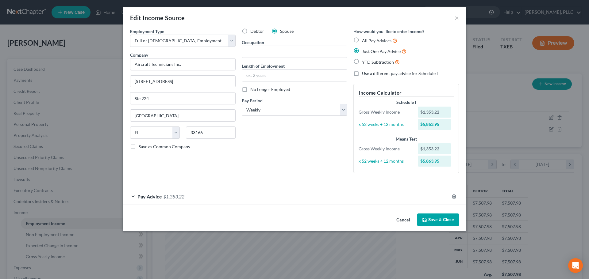
click at [432, 219] on button "Save & Close" at bounding box center [438, 220] width 42 height 13
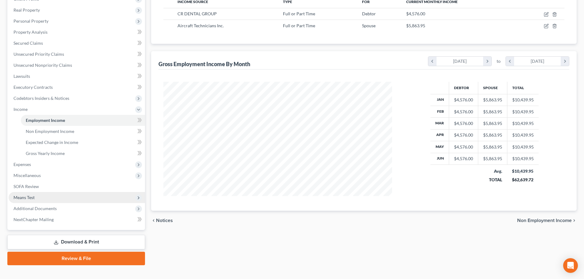
scroll to position [113, 0]
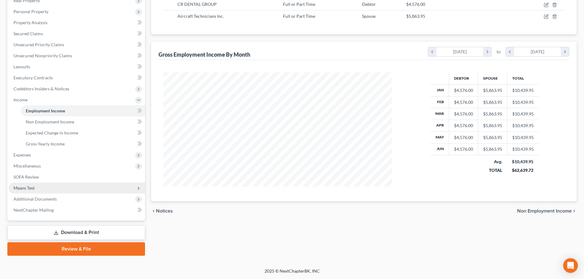
click at [49, 187] on span "Means Test" at bounding box center [77, 188] width 136 height 11
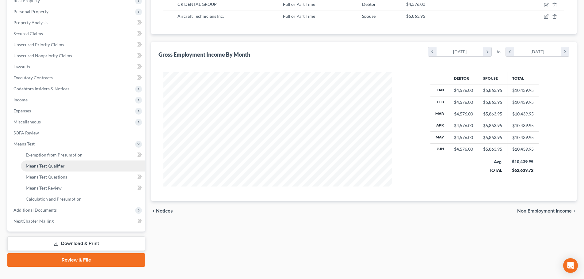
click at [50, 167] on span "Means Test Qualifier" at bounding box center [45, 165] width 39 height 5
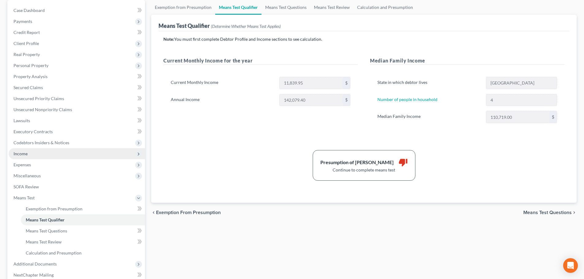
scroll to position [61, 0]
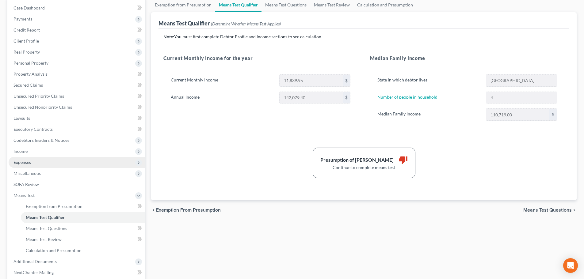
click at [35, 164] on span "Expenses" at bounding box center [77, 162] width 136 height 11
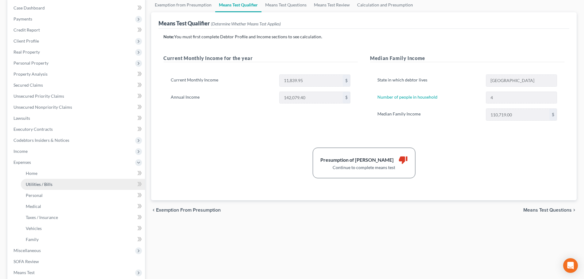
click at [39, 185] on span "Utilities / Bills" at bounding box center [39, 184] width 27 height 5
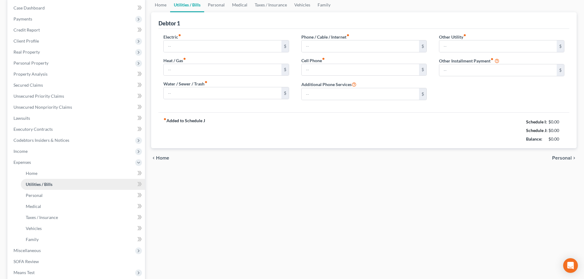
type input "330.00"
type input "0.00"
type input "130.00"
type input "100.00"
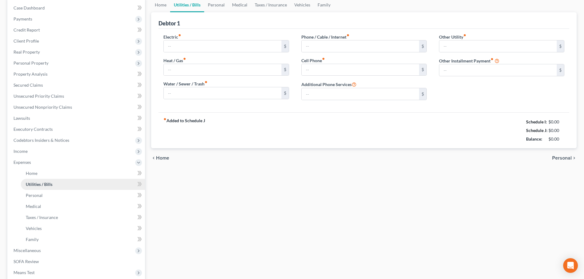
type input "0.00"
type input "130.00"
type input "Streaming"
type input "800.00"
type input "Boyfriend child support to his child (1)"
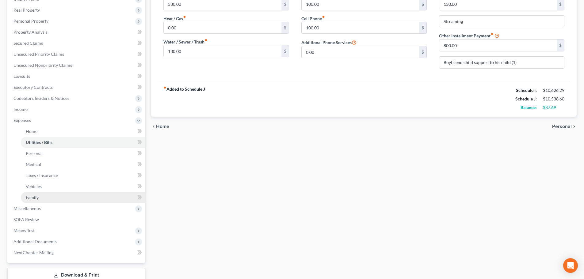
scroll to position [123, 0]
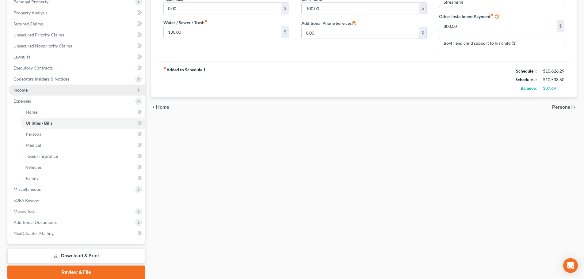
click at [34, 93] on span "Income" at bounding box center [77, 90] width 136 height 11
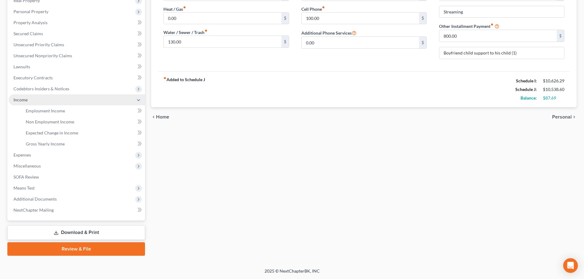
scroll to position [113, 0]
click at [47, 135] on span "Expected Change in Income" at bounding box center [52, 132] width 52 height 5
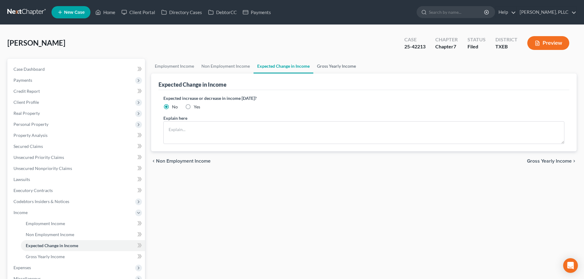
click at [337, 68] on link "Gross Yearly Income" at bounding box center [336, 66] width 46 height 15
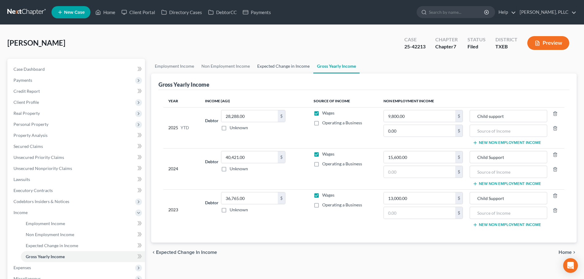
click at [263, 65] on link "Expected Change in Income" at bounding box center [283, 66] width 60 height 15
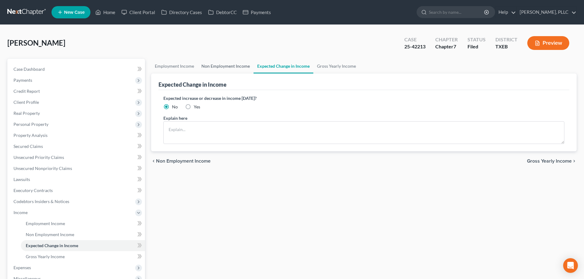
click at [227, 66] on link "Non Employment Income" at bounding box center [226, 66] width 56 height 15
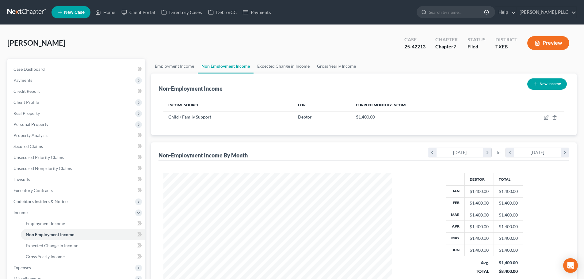
scroll to position [114, 241]
click at [171, 67] on link "Employment Income" at bounding box center [174, 66] width 47 height 15
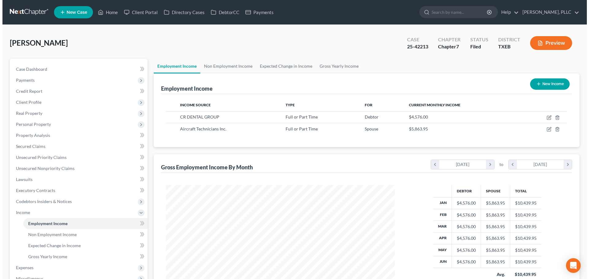
scroll to position [114, 241]
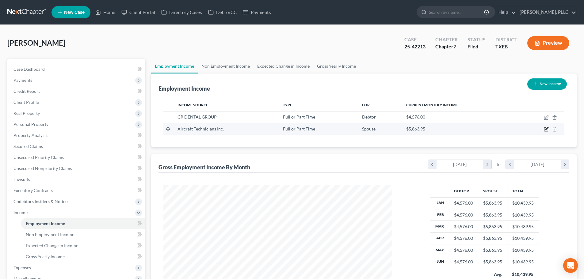
click at [545, 128] on icon "button" at bounding box center [546, 129] width 5 height 5
select select "0"
select select "9"
select select "3"
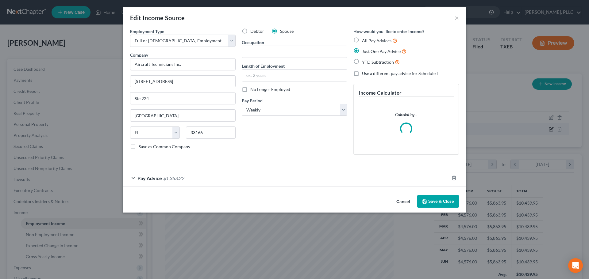
scroll to position [115, 243]
click at [134, 179] on div "Pay Advice $1,353.22" at bounding box center [286, 178] width 326 height 16
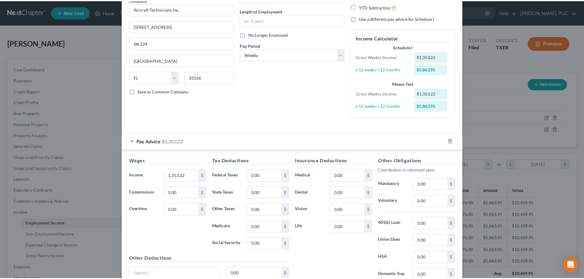
scroll to position [0, 0]
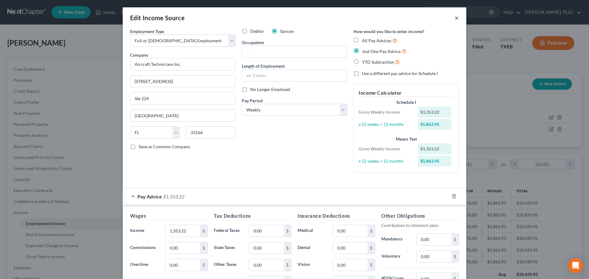
click at [454, 17] on button "×" at bounding box center [456, 17] width 4 height 7
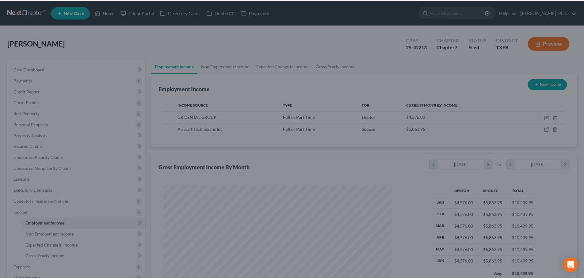
scroll to position [306409, 306283]
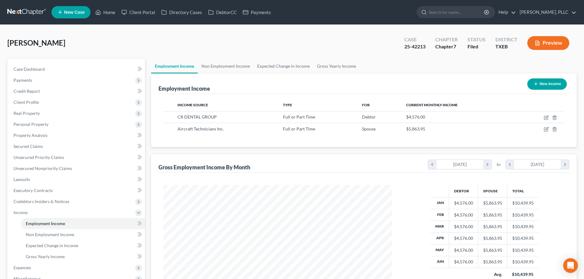
click at [125, 55] on div "[PERSON_NAME] Upgraded Case 25-42213 Chapter Chapter 7 Status [GEOGRAPHIC_DATA]…" at bounding box center [291, 45] width 569 height 27
click at [112, 12] on link "Home" at bounding box center [105, 12] width 26 height 11
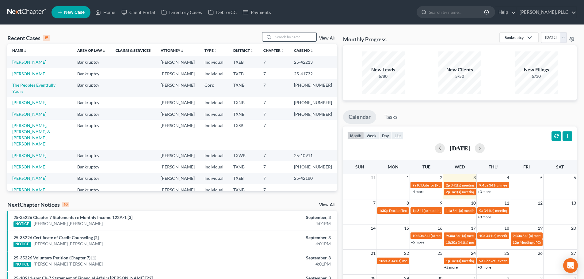
click at [308, 37] on input "search" at bounding box center [294, 36] width 43 height 9
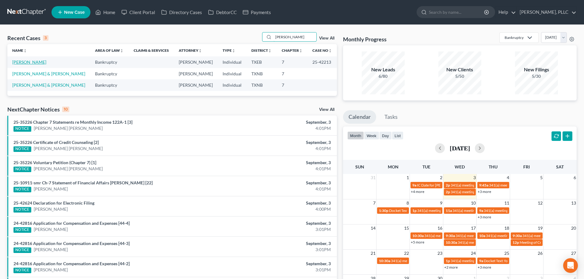
type input "[PERSON_NAME]"
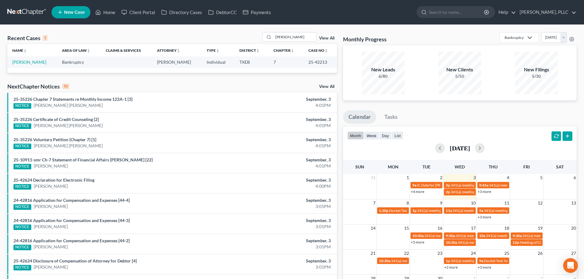
click at [32, 62] on link "[PERSON_NAME]" at bounding box center [29, 61] width 34 height 5
select select "4"
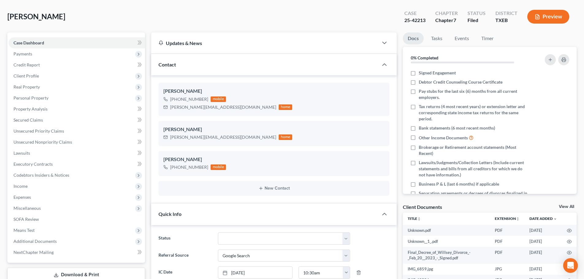
scroll to position [61, 0]
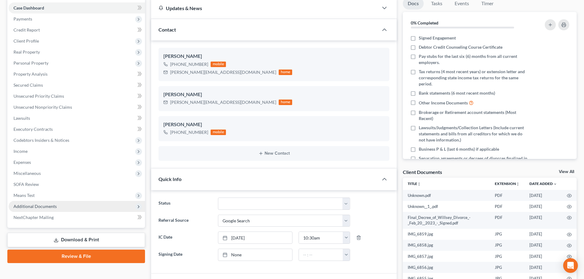
click at [46, 208] on span "Additional Documents" at bounding box center [34, 206] width 43 height 5
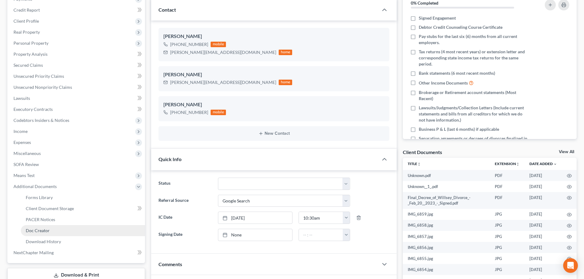
scroll to position [92, 0]
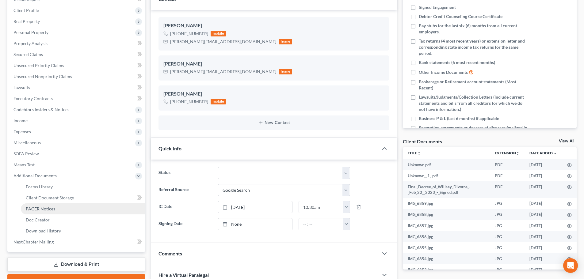
click at [62, 208] on link "PACER Notices" at bounding box center [83, 209] width 124 height 11
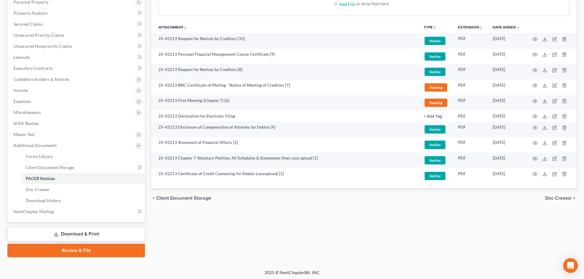
scroll to position [124, 0]
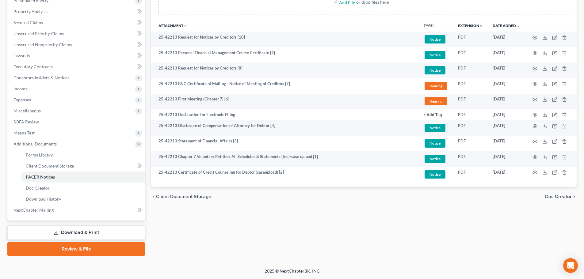
drag, startPoint x: 303, startPoint y: 214, endPoint x: 299, endPoint y: 213, distance: 4.5
click at [302, 214] on div "Forms Library Client Document Storage PACER Notices Doc Creator Download Histor…" at bounding box center [364, 95] width 432 height 321
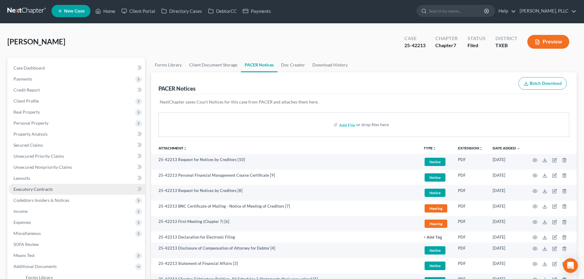
scroll to position [0, 0]
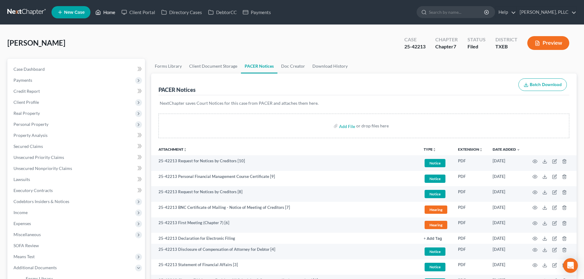
click at [111, 12] on link "Home" at bounding box center [105, 12] width 26 height 11
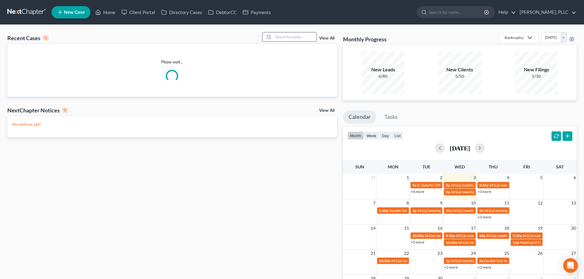
click at [295, 36] on input "search" at bounding box center [294, 36] width 43 height 9
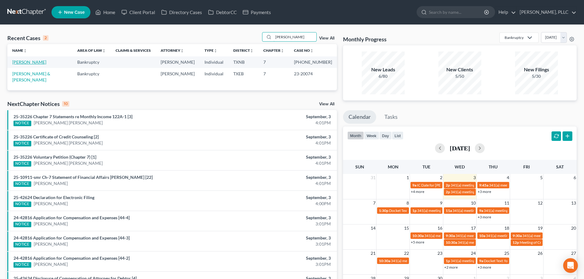
type input "[PERSON_NAME]"
click at [31, 63] on link "[PERSON_NAME]" at bounding box center [29, 61] width 34 height 5
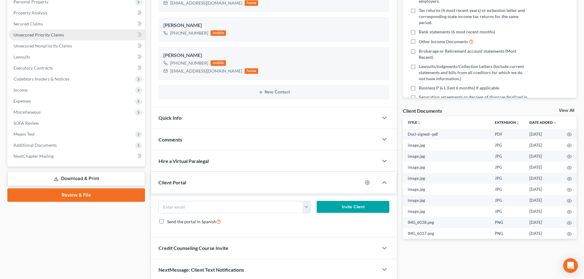
scroll to position [147, 0]
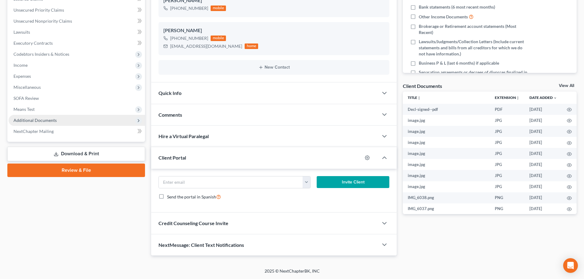
click at [44, 122] on span "Additional Documents" at bounding box center [34, 120] width 43 height 5
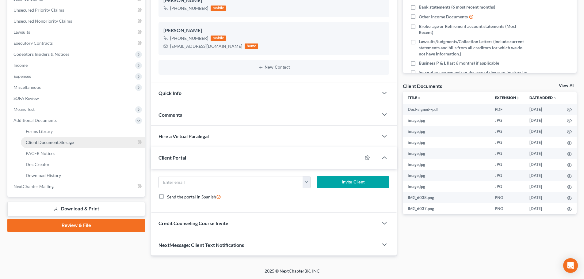
click at [48, 143] on span "Client Document Storage" at bounding box center [50, 142] width 48 height 5
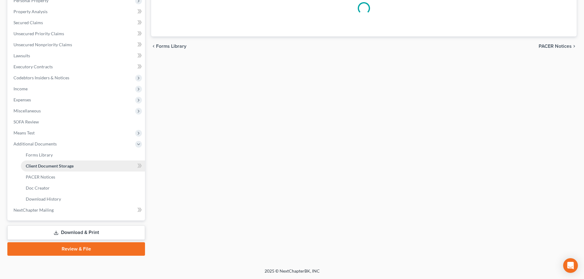
scroll to position [99, 0]
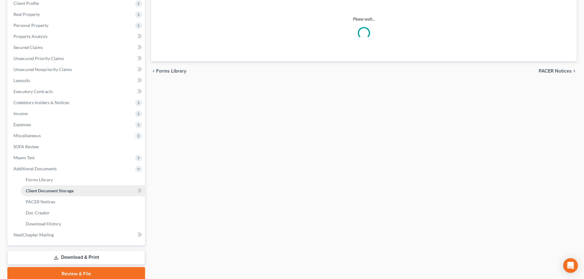
select select "18"
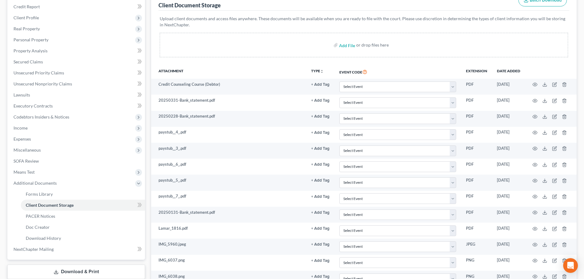
scroll to position [84, 0]
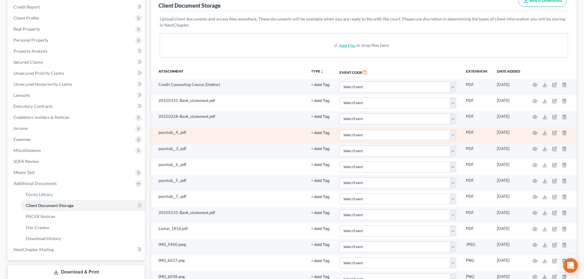
click at [199, 136] on td "paystub__4_.pdf" at bounding box center [228, 135] width 155 height 16
click at [533, 133] on icon "button" at bounding box center [535, 132] width 5 height 3
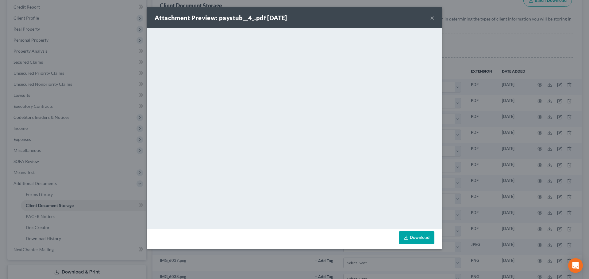
click at [432, 18] on button "×" at bounding box center [432, 17] width 4 height 7
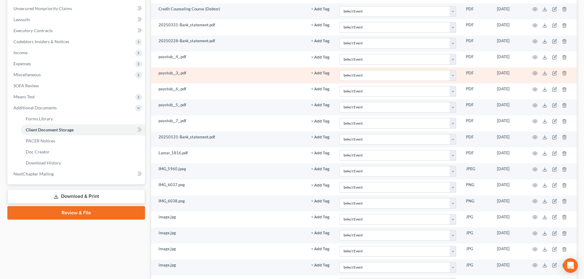
scroll to position [176, 0]
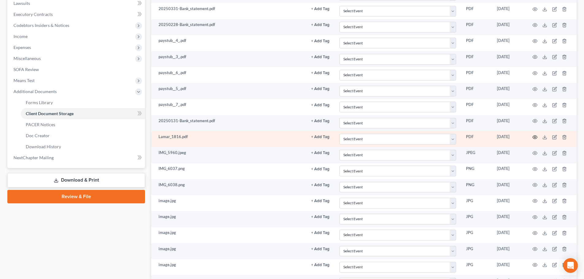
click at [536, 137] on icon "button" at bounding box center [534, 137] width 5 height 5
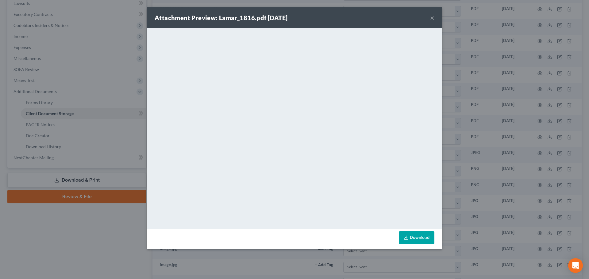
click at [432, 19] on button "×" at bounding box center [432, 17] width 4 height 7
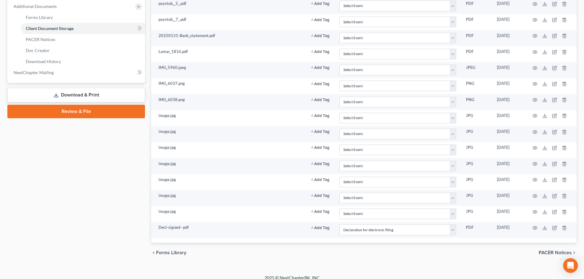
scroll to position [268, 0]
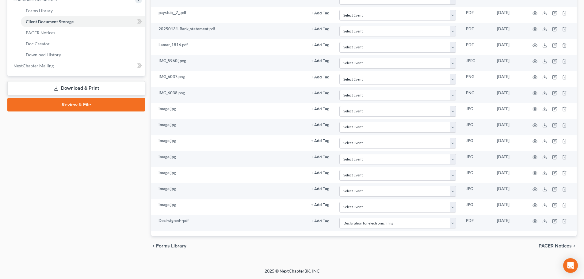
click at [63, 172] on div "Case Dashboard Payments Invoices Payments Payments Credit Report Client Profile" at bounding box center [76, 23] width 144 height 465
